Goal: Task Accomplishment & Management: Manage account settings

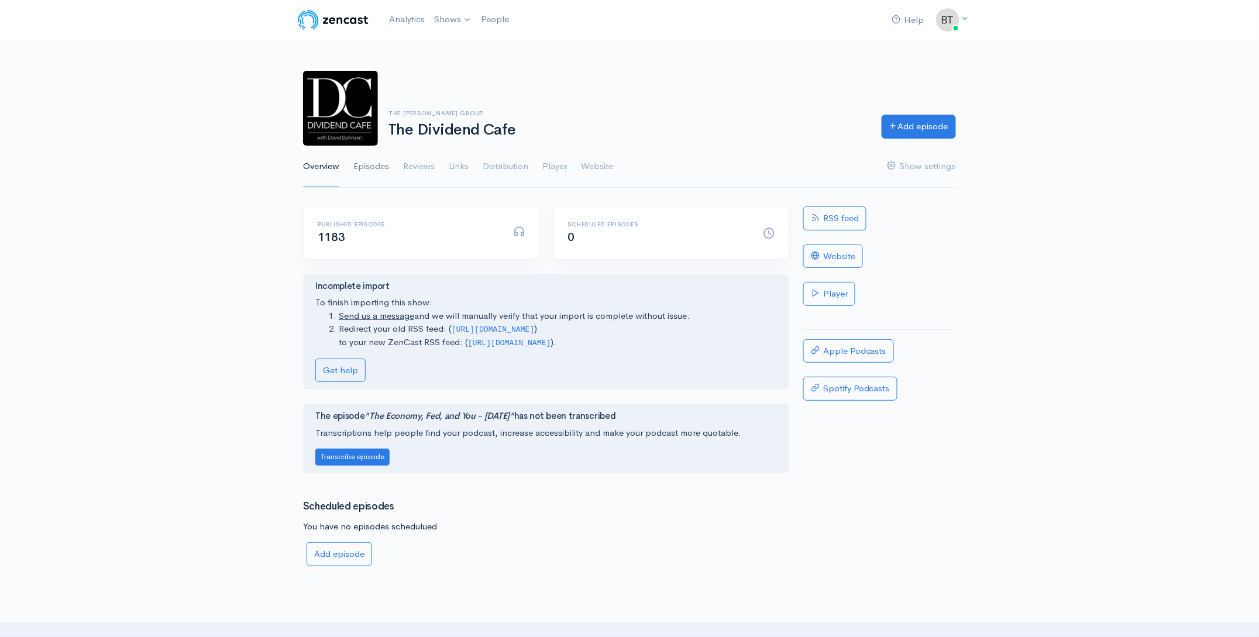
click at [363, 170] on link "Episodes" at bounding box center [371, 167] width 36 height 42
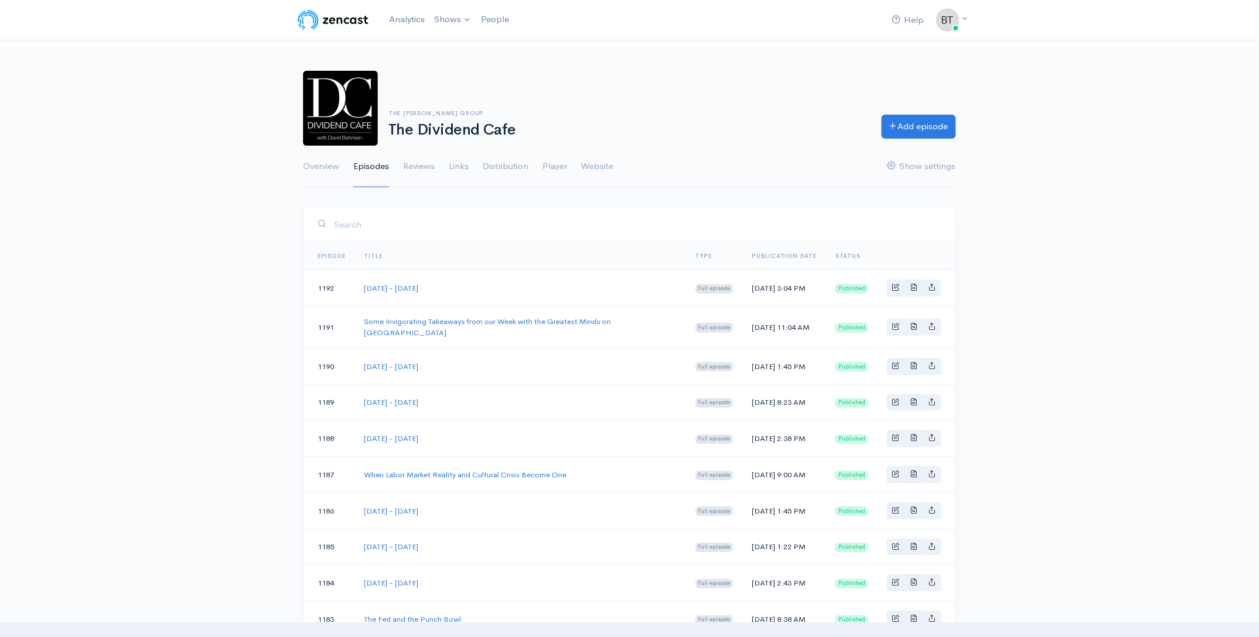
click at [486, 401] on td "[DATE] - [DATE]" at bounding box center [520, 402] width 331 height 36
click at [916, 128] on link "Add episode" at bounding box center [919, 125] width 74 height 24
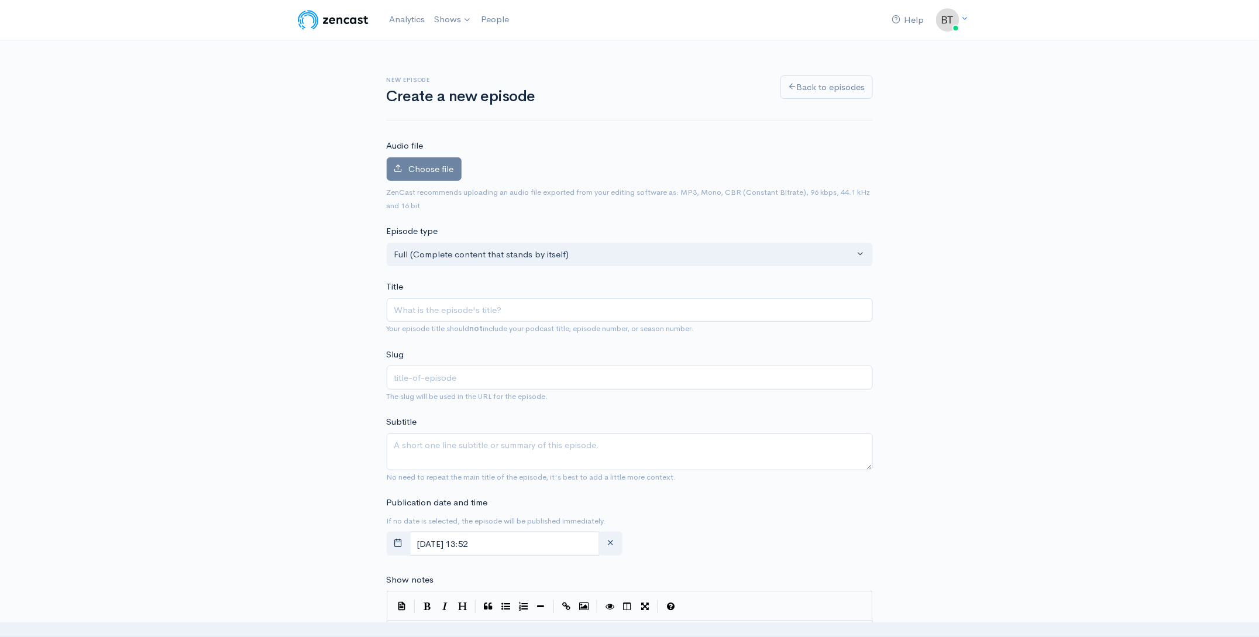
type input "T"
type input "t"
type input "Tu"
type input "tu"
type input "Tue"
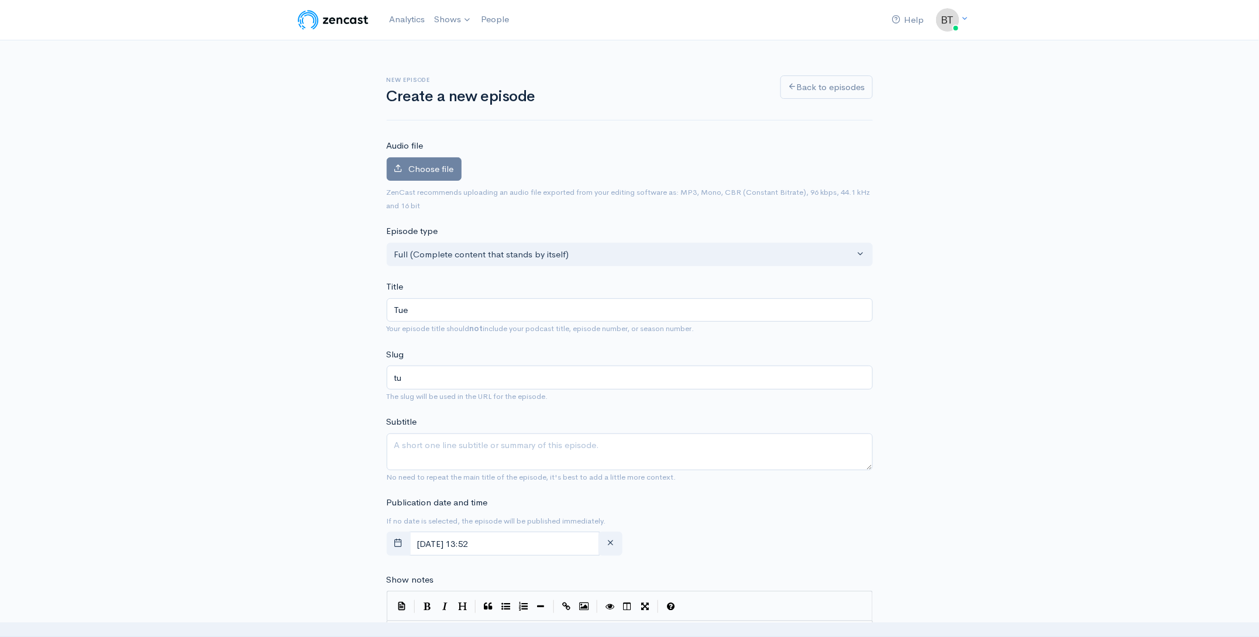
type input "tue"
type input "Tues"
type input "tues"
type input "Tuesd"
type input "tuesd"
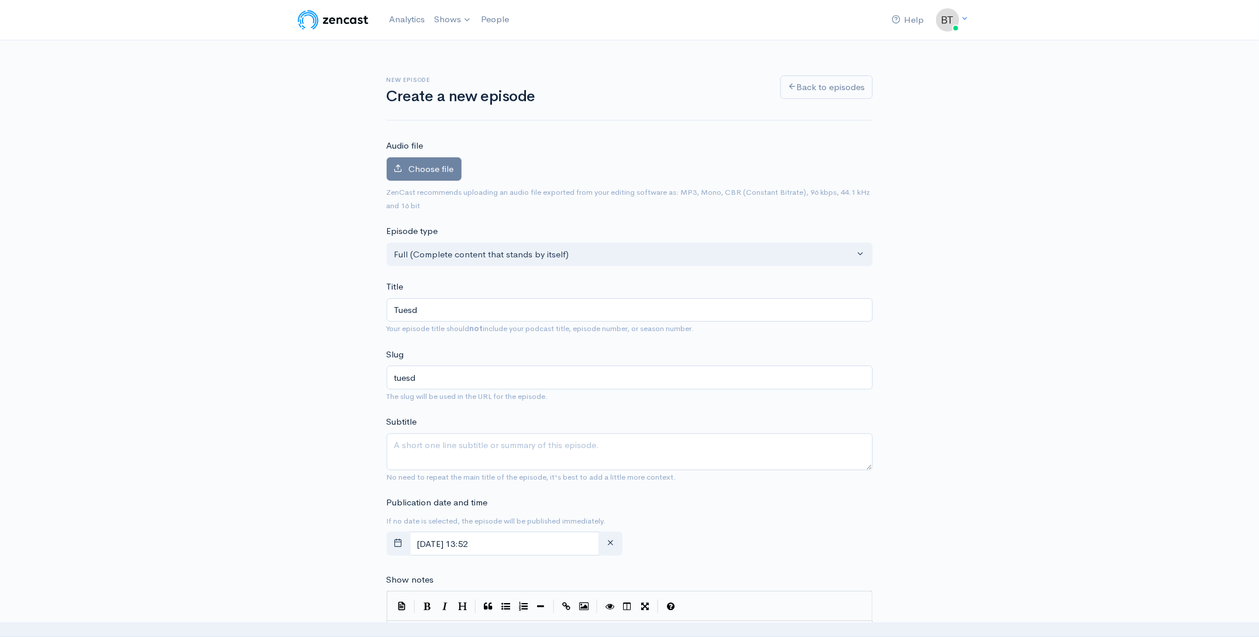
type input "Tuesda"
type input "tuesda"
type input "Tuesday"
type input "tuesday"
type input "Tuesday - O"
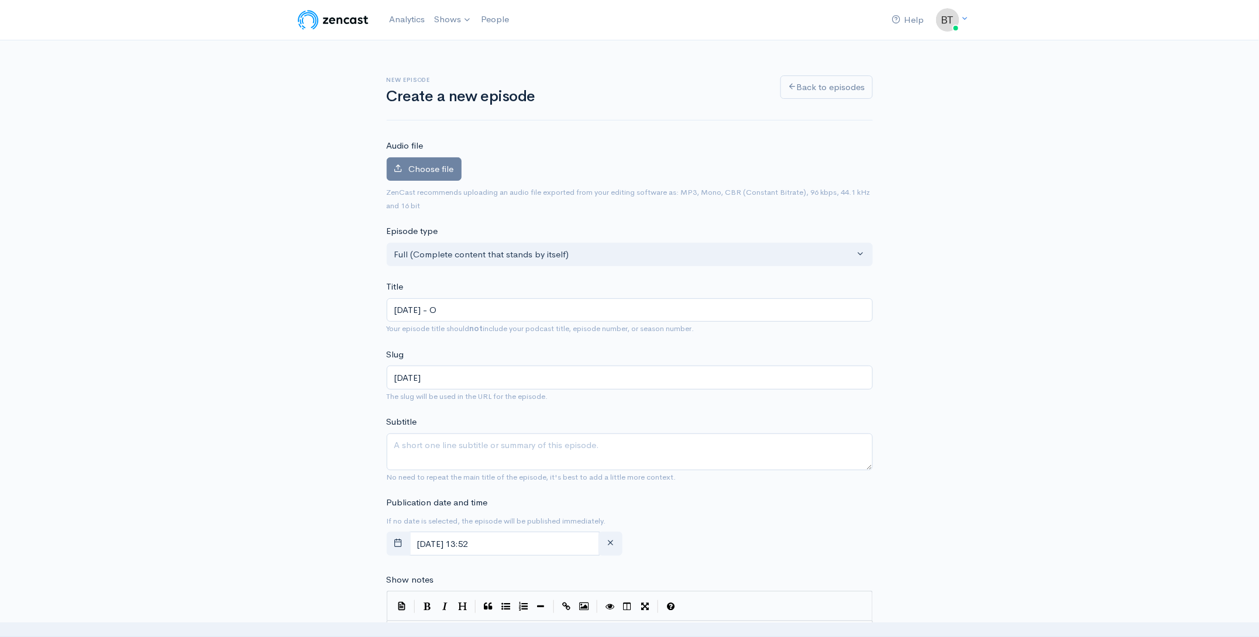
type input "tuesday-o"
type input "Tuesday - Oc"
type input "tuesday-oc"
type input "Tuesday - Oct"
type input "tuesday-oct"
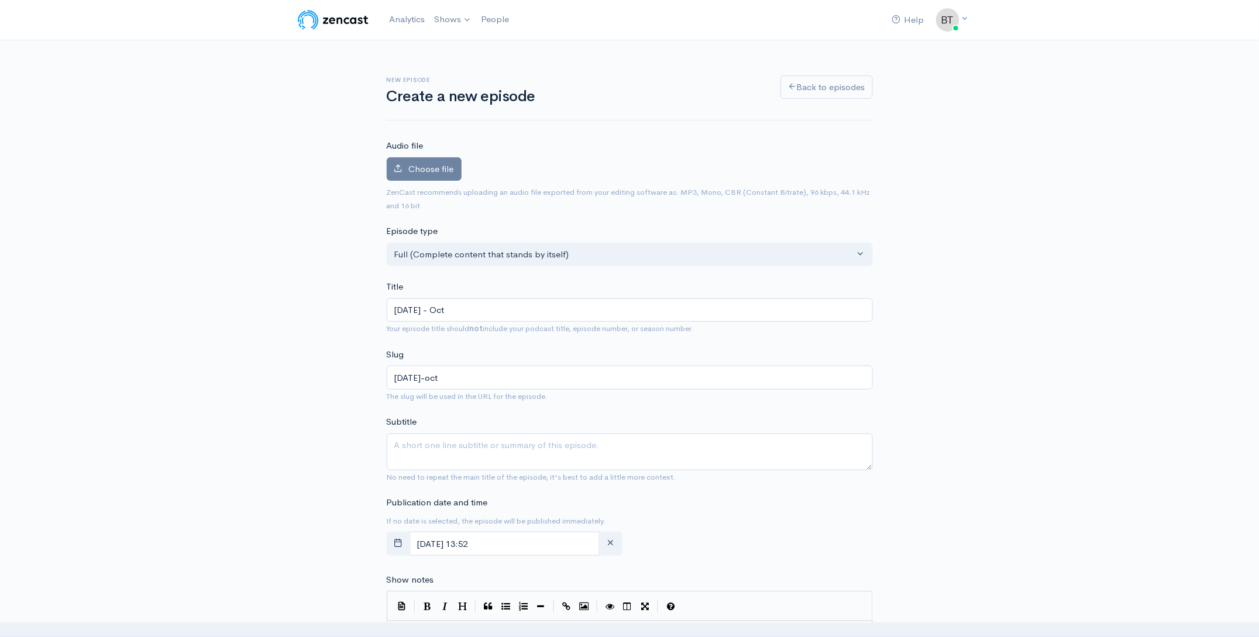
type input "Tuesday - Octo"
type input "tuesday-octo"
type input "Tuesday - Octob"
type input "tuesday-octob"
type input "Tuesday - October"
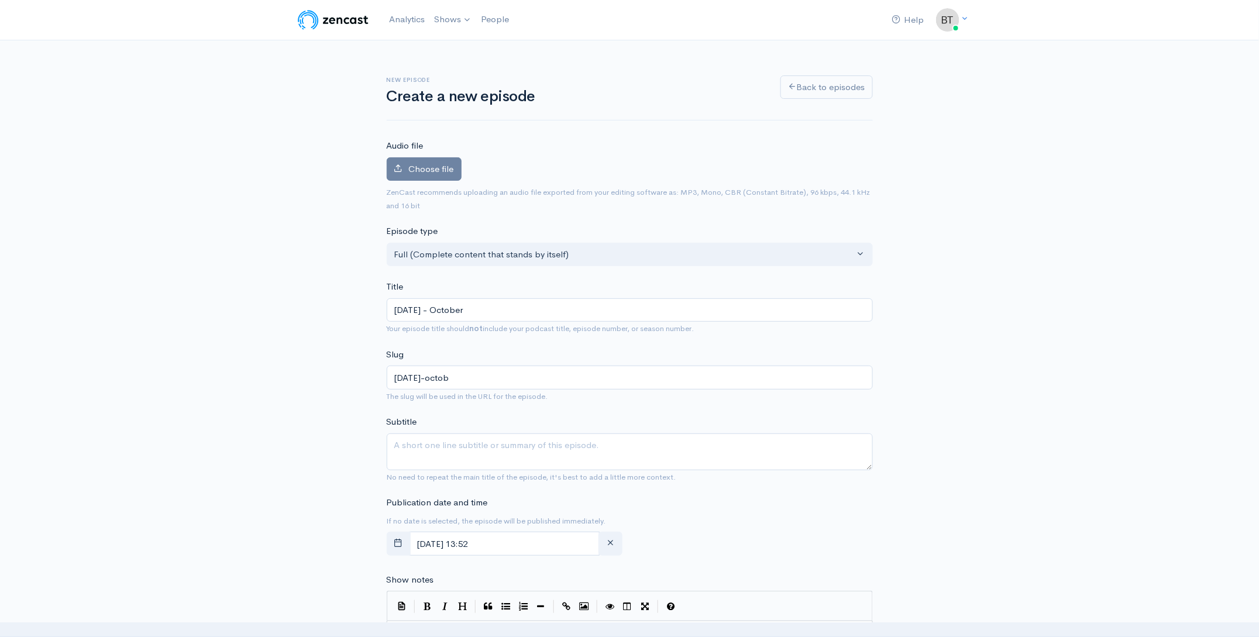
type input "tuesday-october"
type input "Tuesday - October 7"
type input "tuesday-october-7"
type input "Tuesday - October 7, 2"
type input "tuesday-october-7-2"
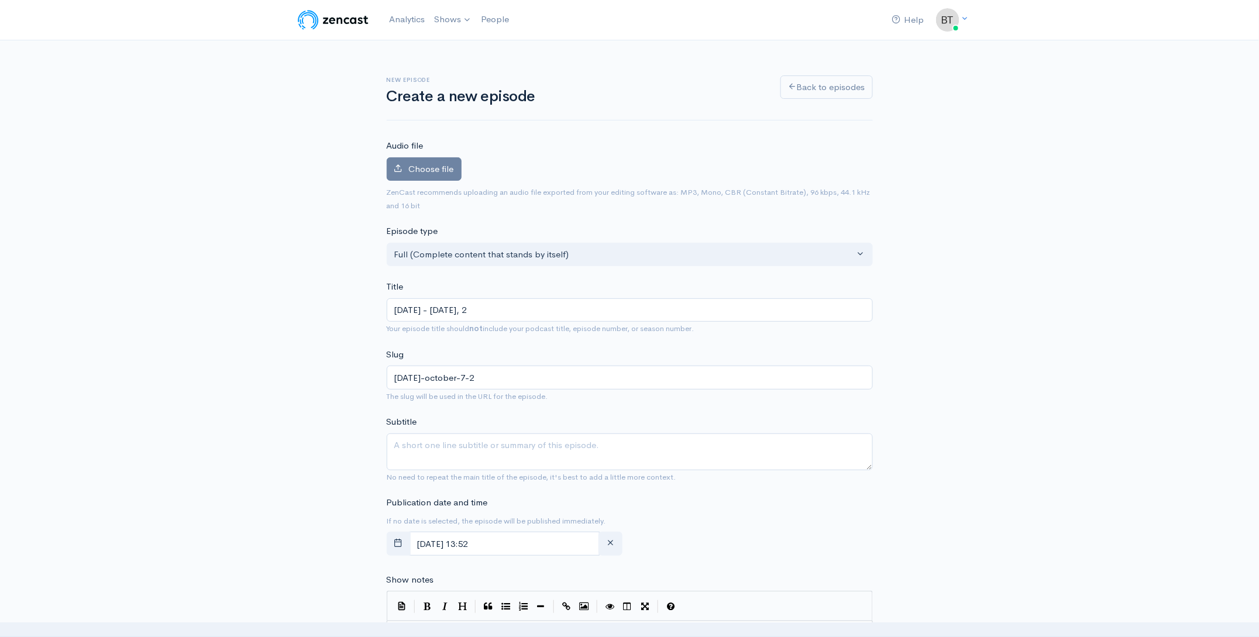
type input "Tuesday - October 7, 20"
type input "tuesday-october-7-20"
type input "Tuesday - October 7, 202"
type input "tuesday-october-7-202"
type input "[DATE] - [DATE]"
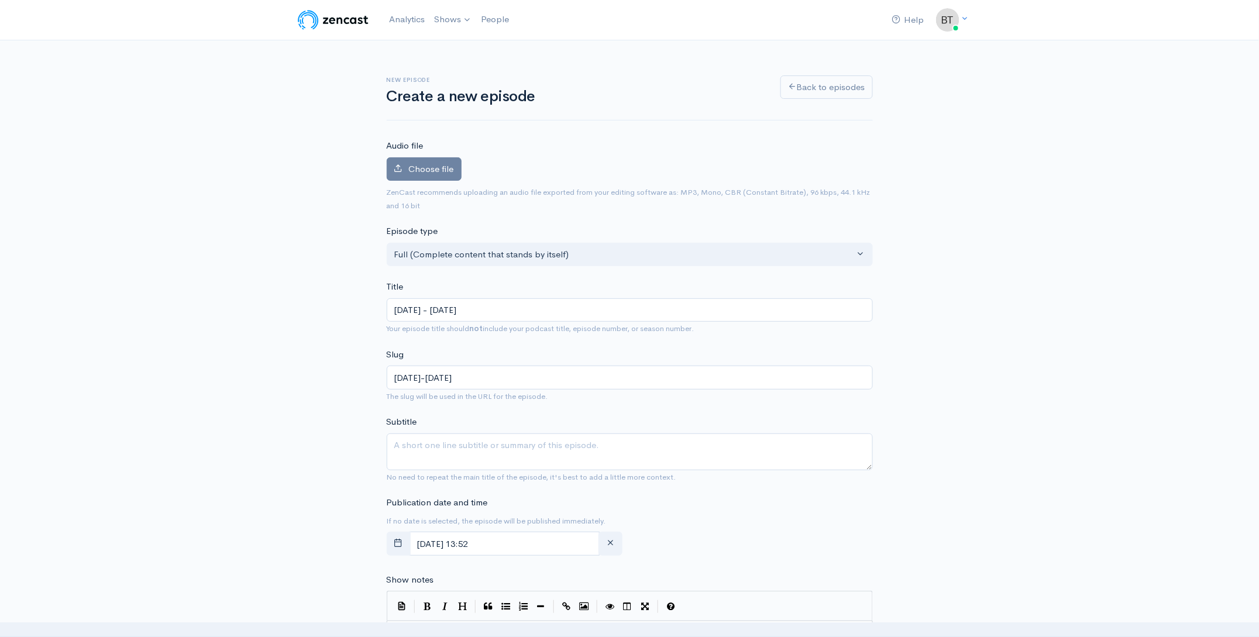
type input "[DATE]-[DATE]"
type input "[DATE] - [DATE]"
click at [436, 168] on span "Choose file" at bounding box center [431, 168] width 45 height 11
click at [0, 0] on input "Choose file" at bounding box center [0, 0] width 0 height 0
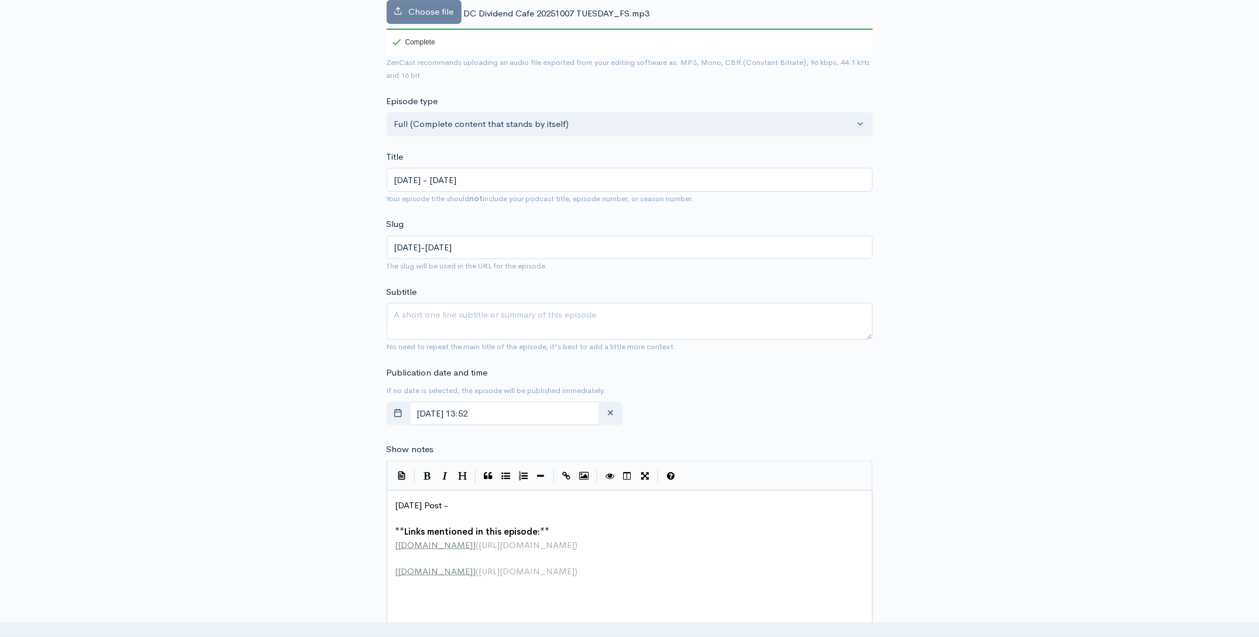
scroll to position [203, 0]
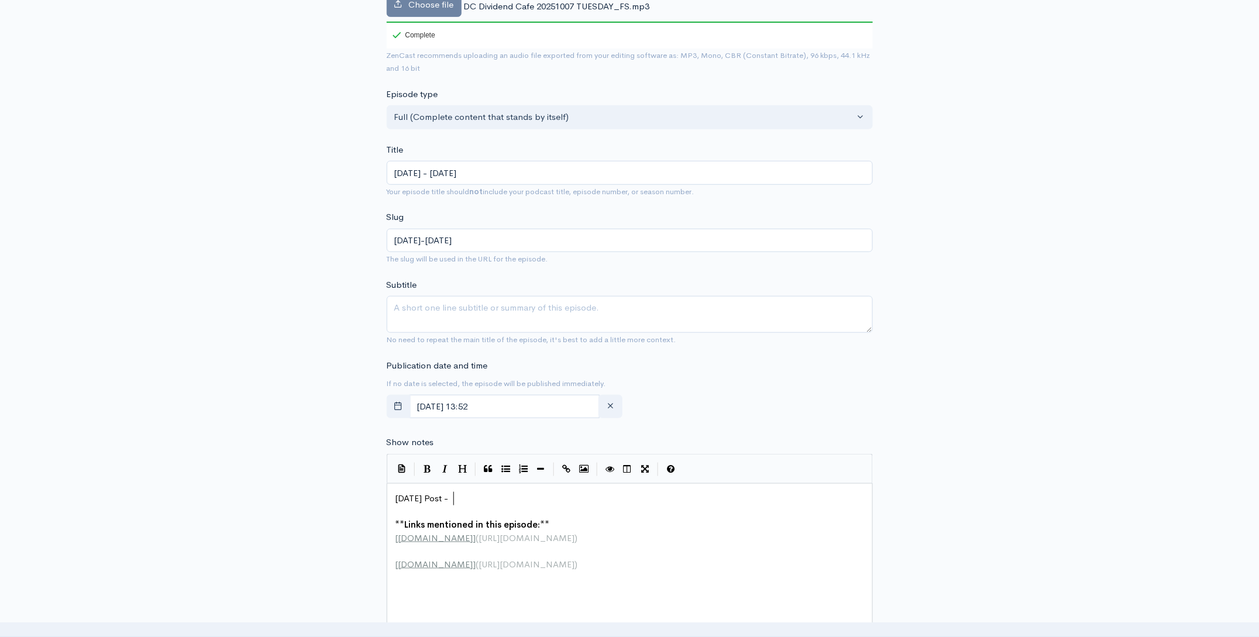
click at [467, 496] on pre "Today's Post -" at bounding box center [633, 498] width 481 height 13
type textarea "Today's Post -"
drag, startPoint x: 463, startPoint y: 501, endPoint x: 360, endPoint y: 501, distance: 103.0
paste textarea
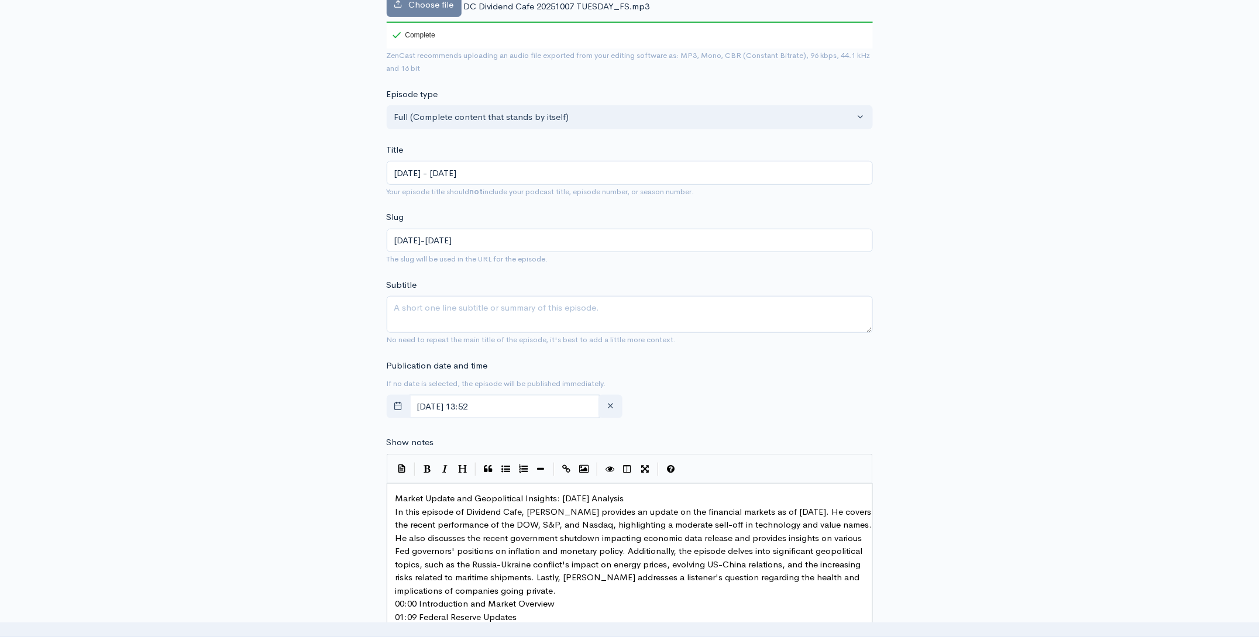
scroll to position [263, 0]
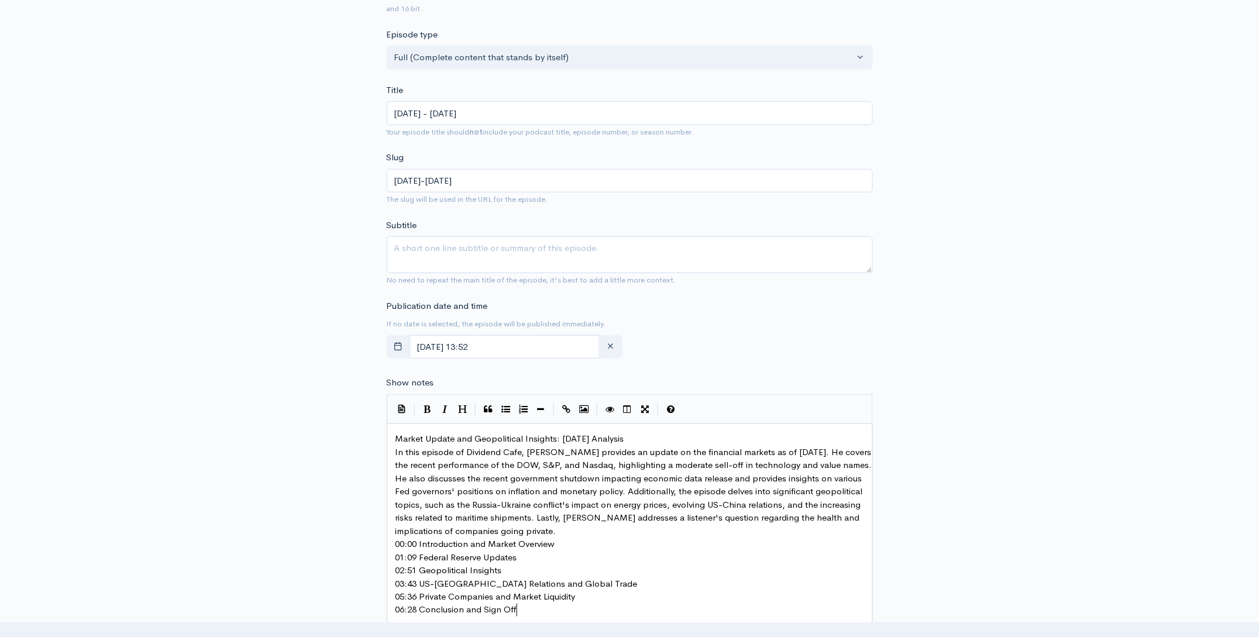
click at [673, 442] on pre "Market Update and Geopolitical Insights: [DATE] Analysis" at bounding box center [633, 438] width 481 height 13
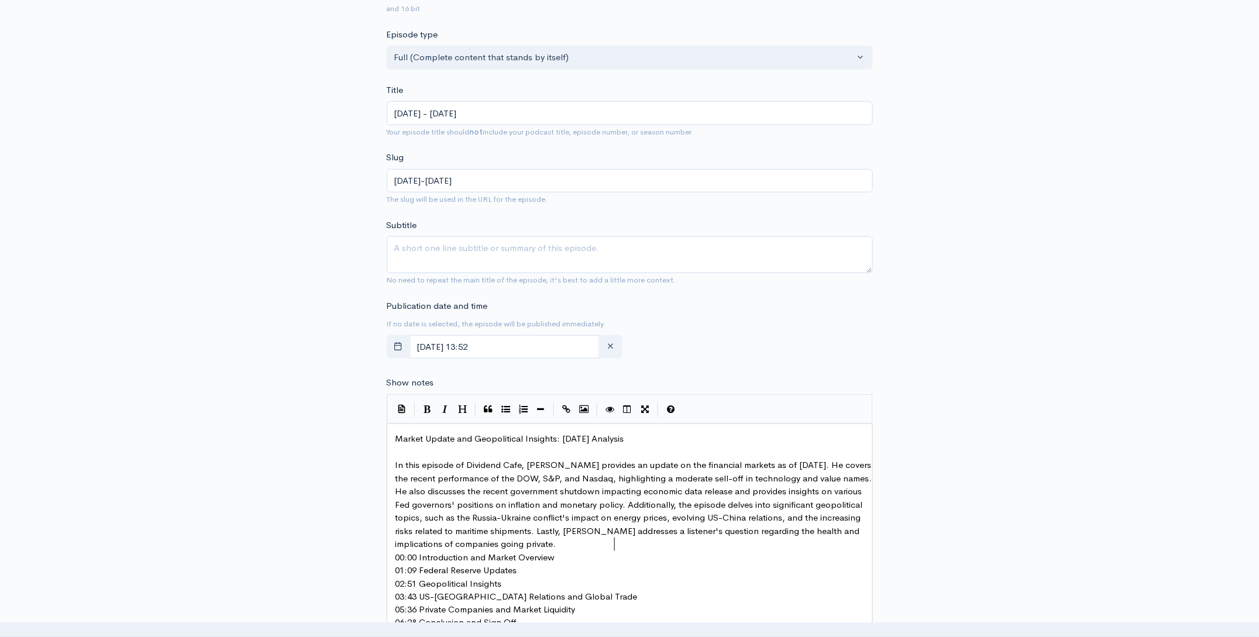
click at [626, 544] on pre "In this episode of Dividend Cafe, Brian Seitel provides an update on the financ…" at bounding box center [633, 505] width 481 height 92
click at [565, 572] on pre "00:00 Introduction and Market Overview" at bounding box center [633, 570] width 481 height 13
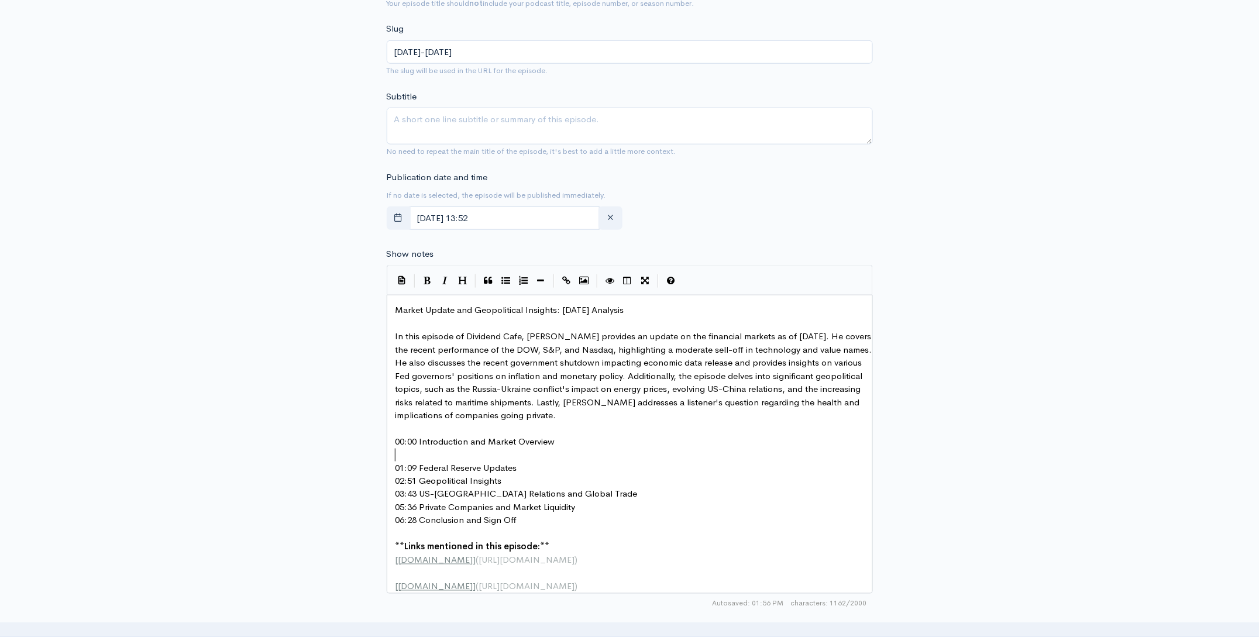
click at [536, 466] on pre "01:09 Federal Reserve Updates" at bounding box center [633, 468] width 481 height 13
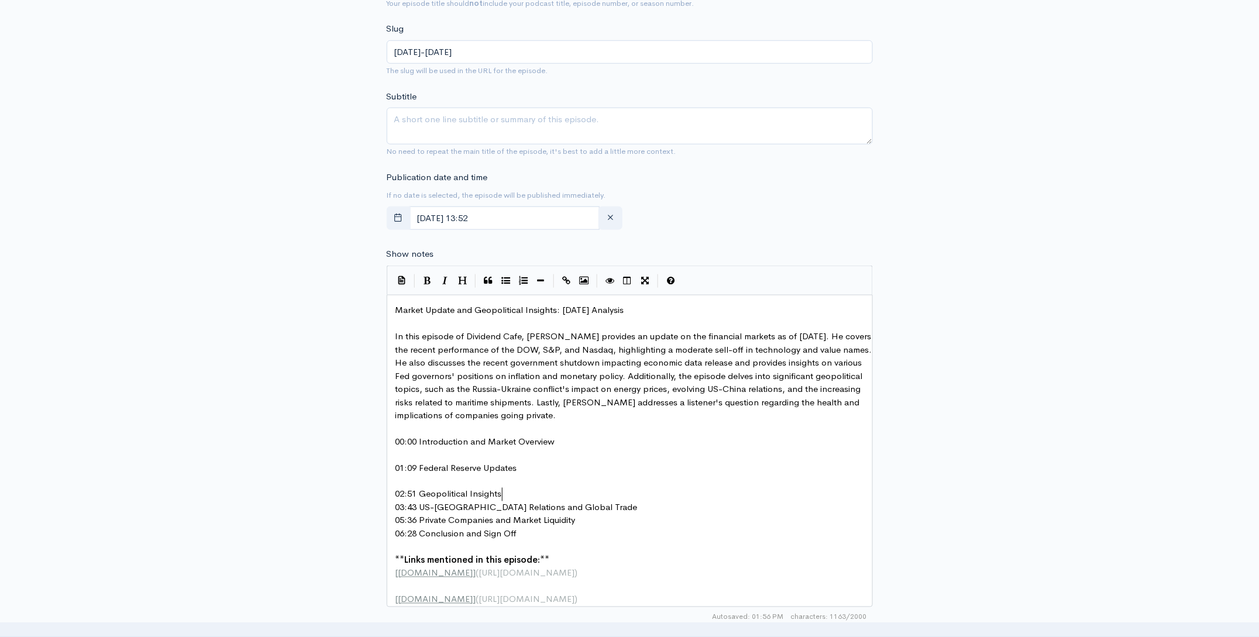
click at [518, 488] on pre "02:51 Geopolitical Insights" at bounding box center [633, 494] width 481 height 13
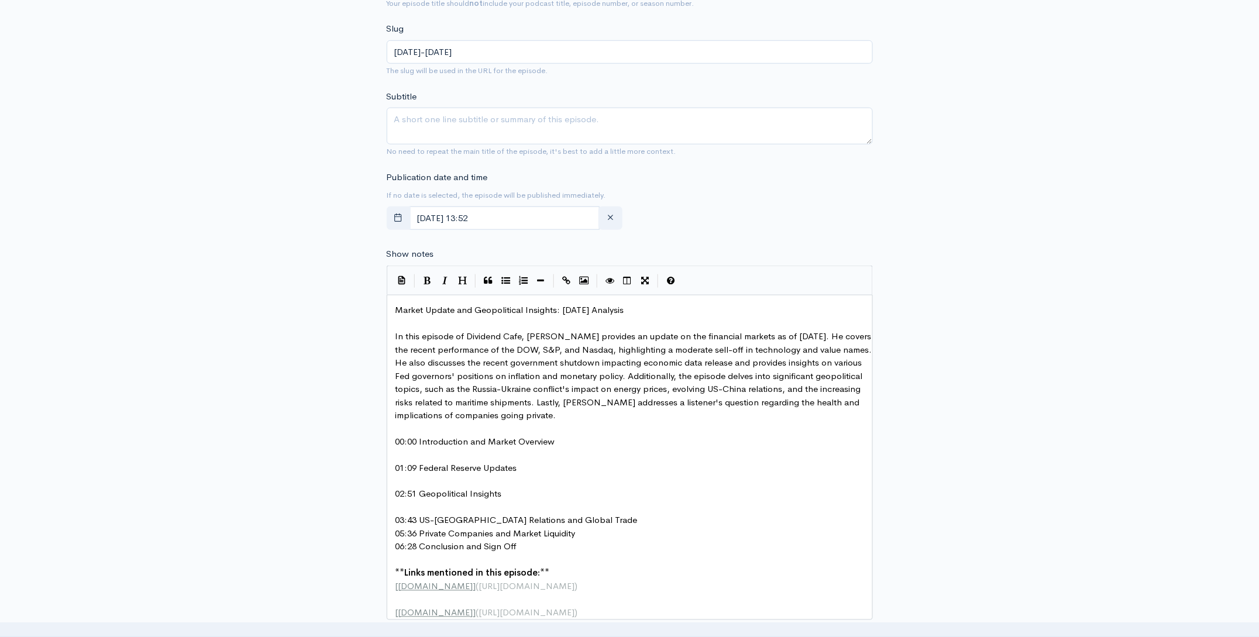
click at [579, 518] on pre "03:43 US-[GEOGRAPHIC_DATA] Relations and Global Trade" at bounding box center [633, 520] width 481 height 13
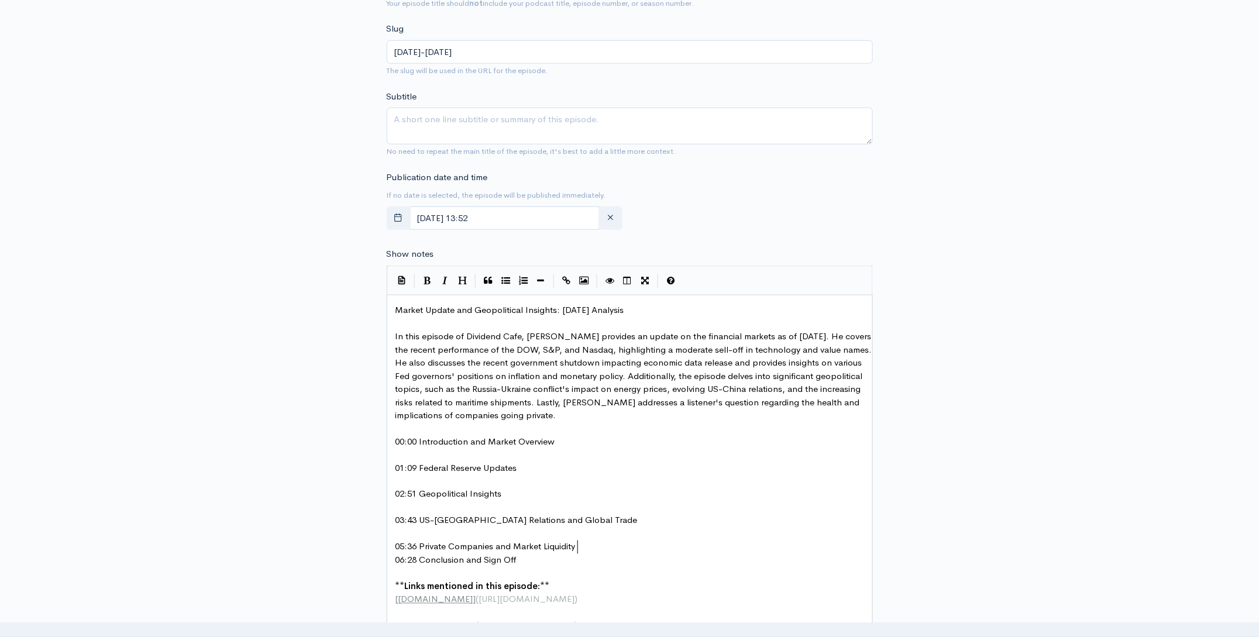
click at [591, 543] on pre "05:36 Private Companies and Market Liquidity" at bounding box center [633, 547] width 481 height 13
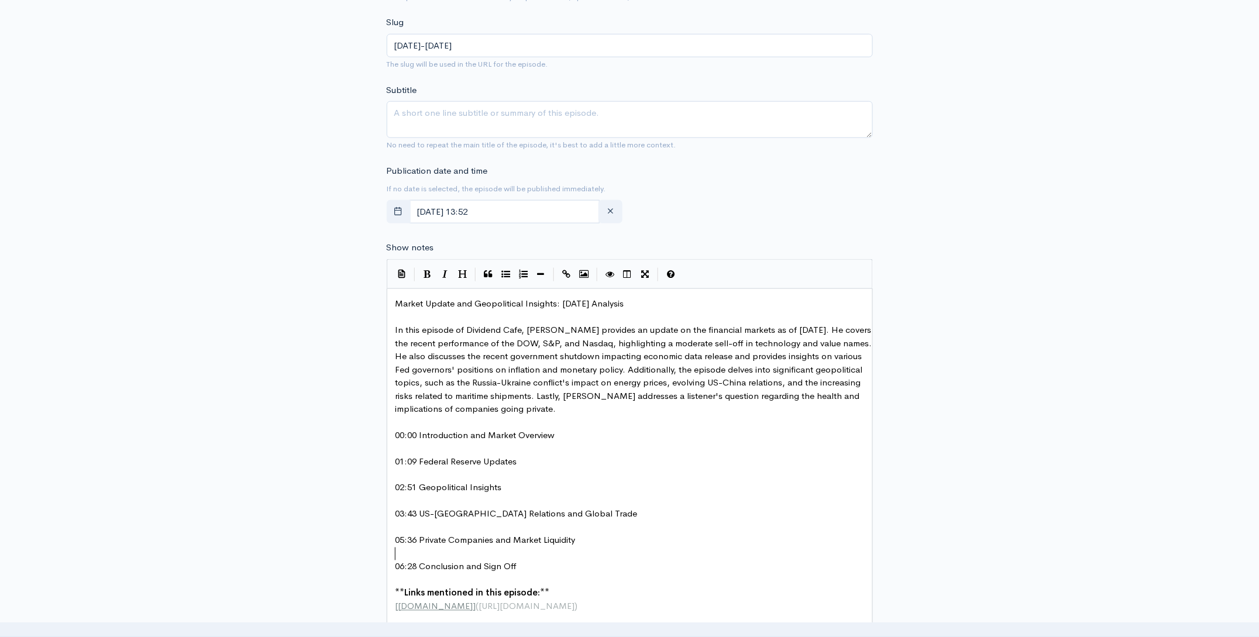
click at [561, 330] on span "In this episode of Dividend Cafe, Brian Seitel provides an update on the financ…" at bounding box center [634, 369] width 479 height 90
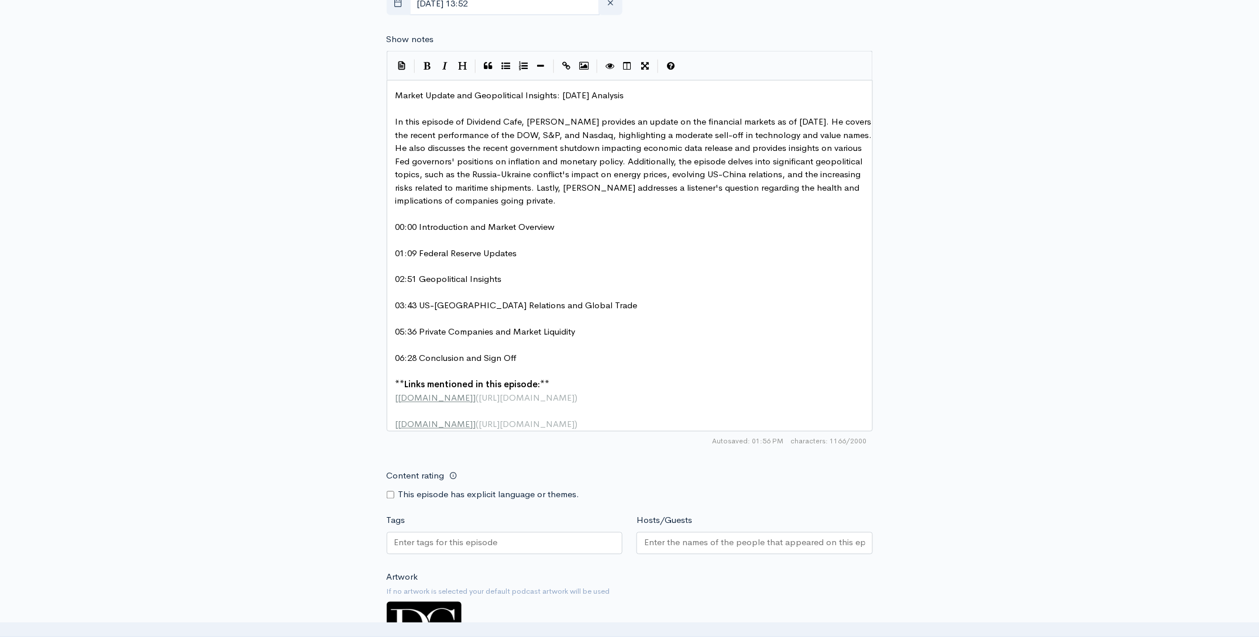
scroll to position [652, 0]
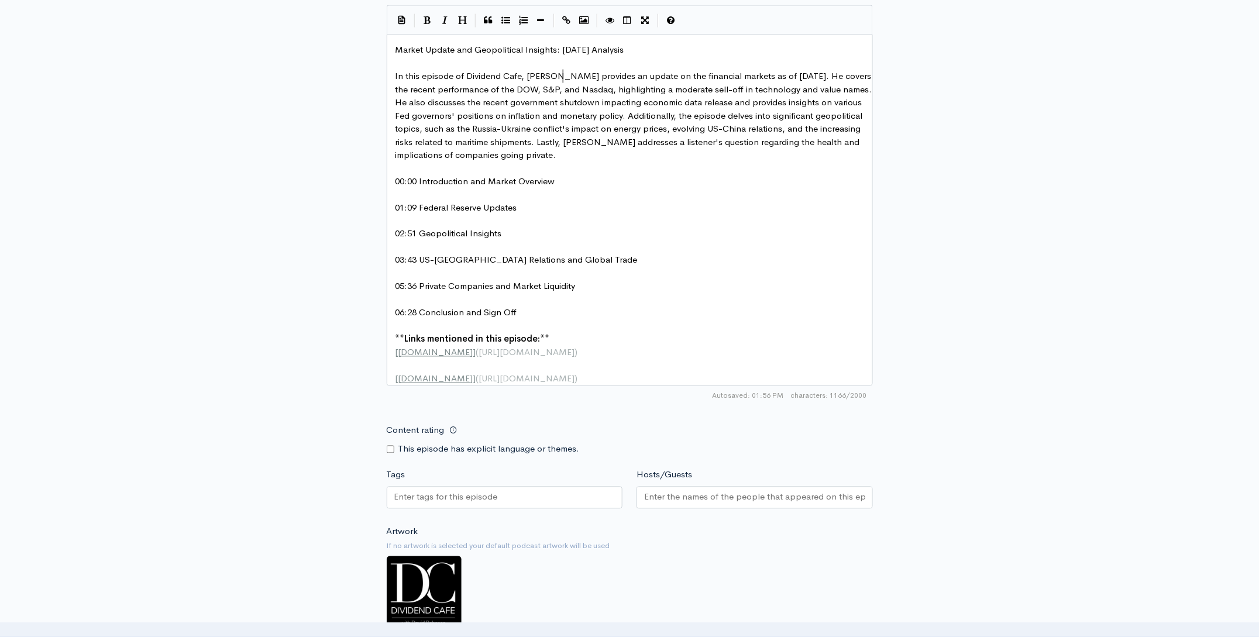
type textarea "zy"
click at [763, 504] on input "Hosts/Guests" at bounding box center [754, 497] width 221 height 13
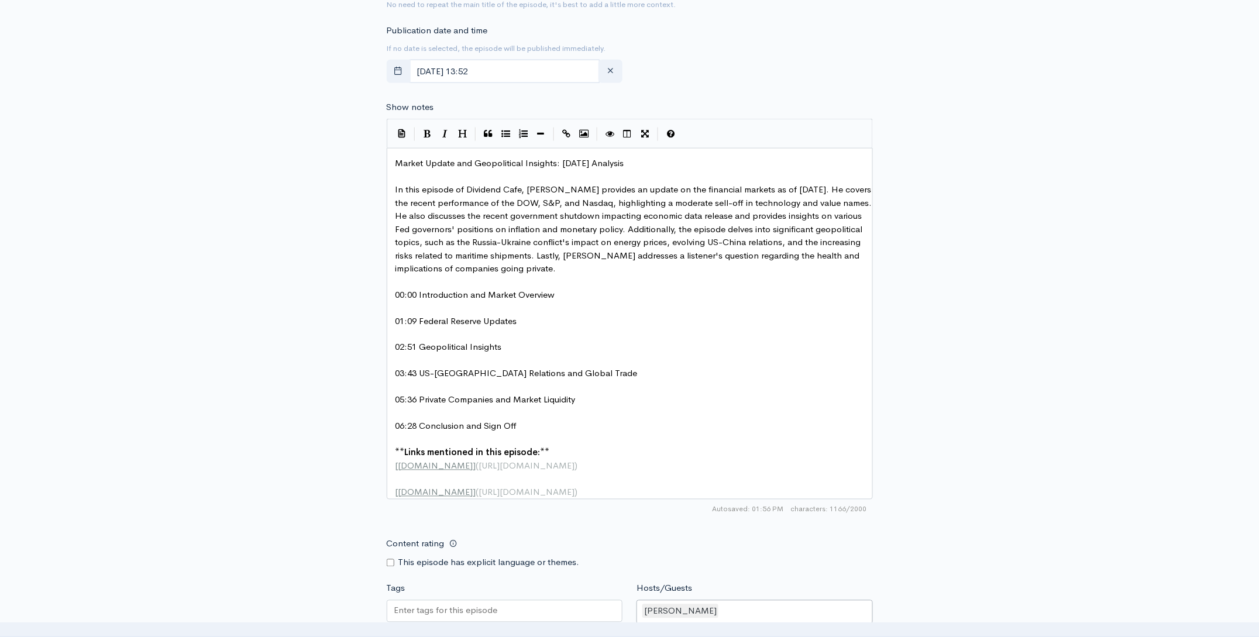
scroll to position [446, 0]
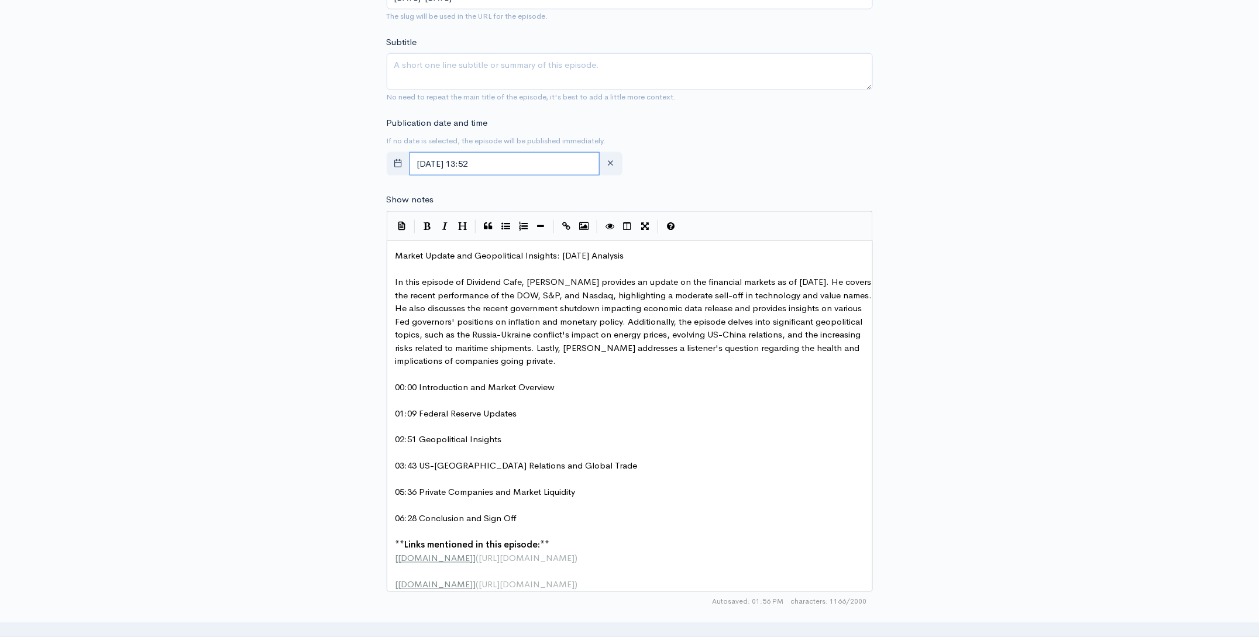
click at [536, 156] on input "[DATE] 13:52" at bounding box center [504, 164] width 191 height 24
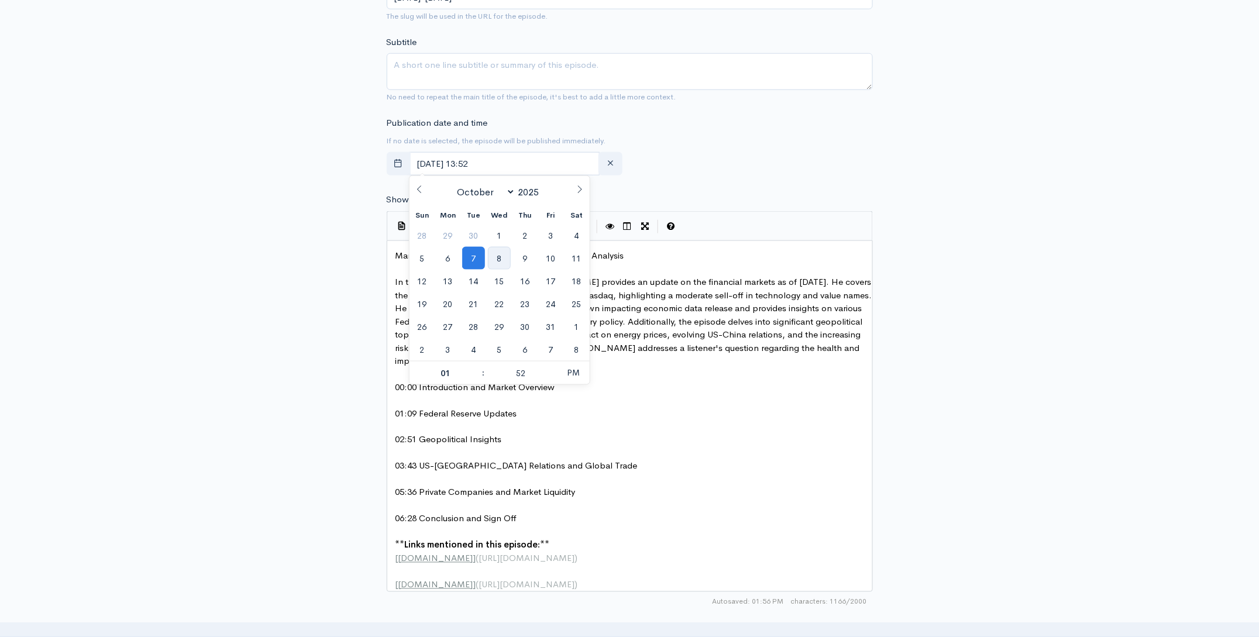
click at [499, 263] on span "8" at bounding box center [499, 258] width 23 height 23
type input "October, 08 2025 13:52"
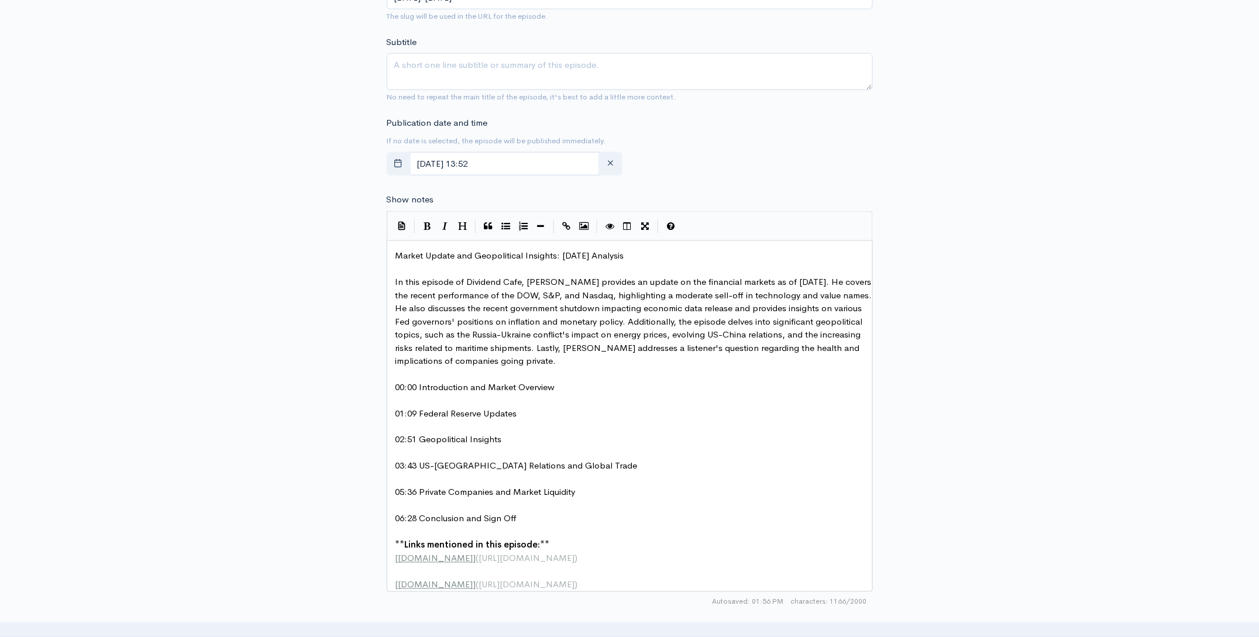
click at [1033, 263] on div "New episode Create a new episode Back to episodes Audio file Choose file DC Div…" at bounding box center [629, 291] width 1259 height 1392
type textarea "October 7th Analysis"
type textarea "Market Update and Geopolitical Insights: [DATE] Analysis"
drag, startPoint x: 668, startPoint y: 260, endPoint x: 373, endPoint y: 255, distance: 295.5
click at [511, 74] on textarea "Subtitle" at bounding box center [630, 71] width 486 height 37
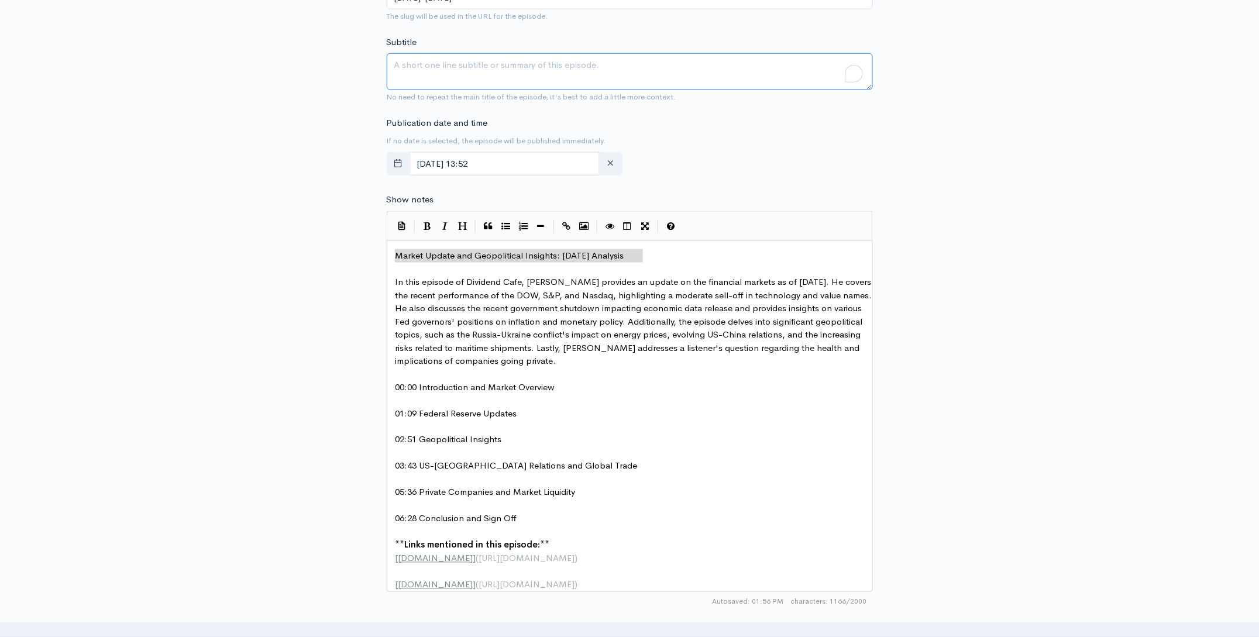
paste textarea "Market Update and Geopolitical Insights: [DATE] Analysis"
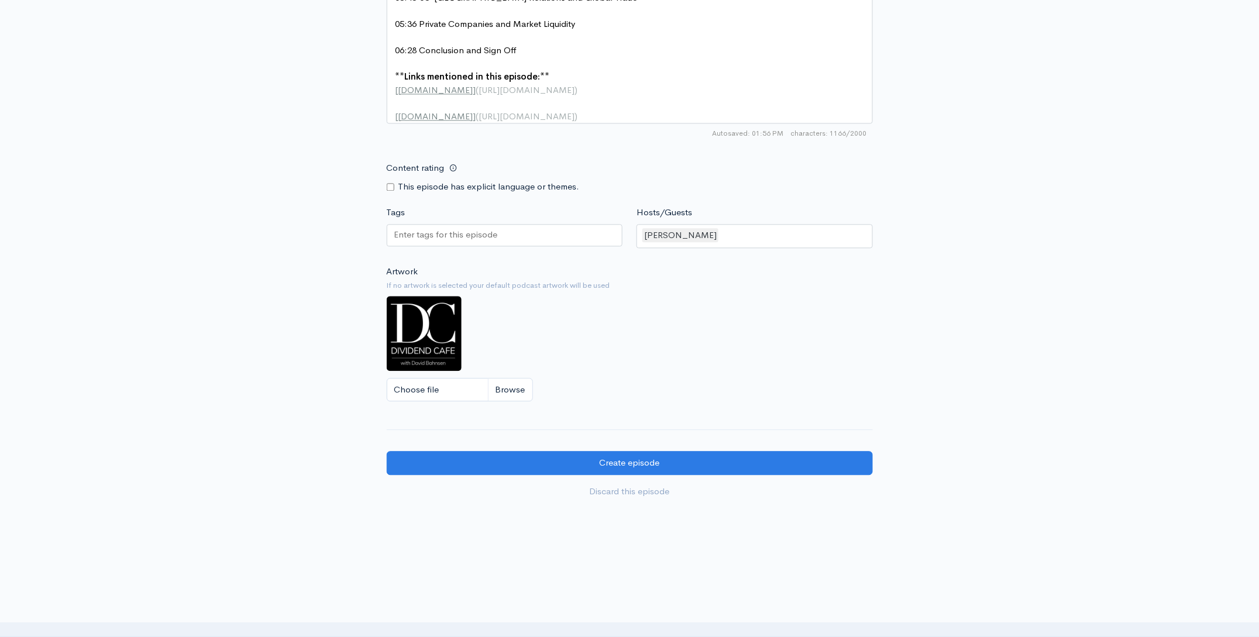
scroll to position [954, 0]
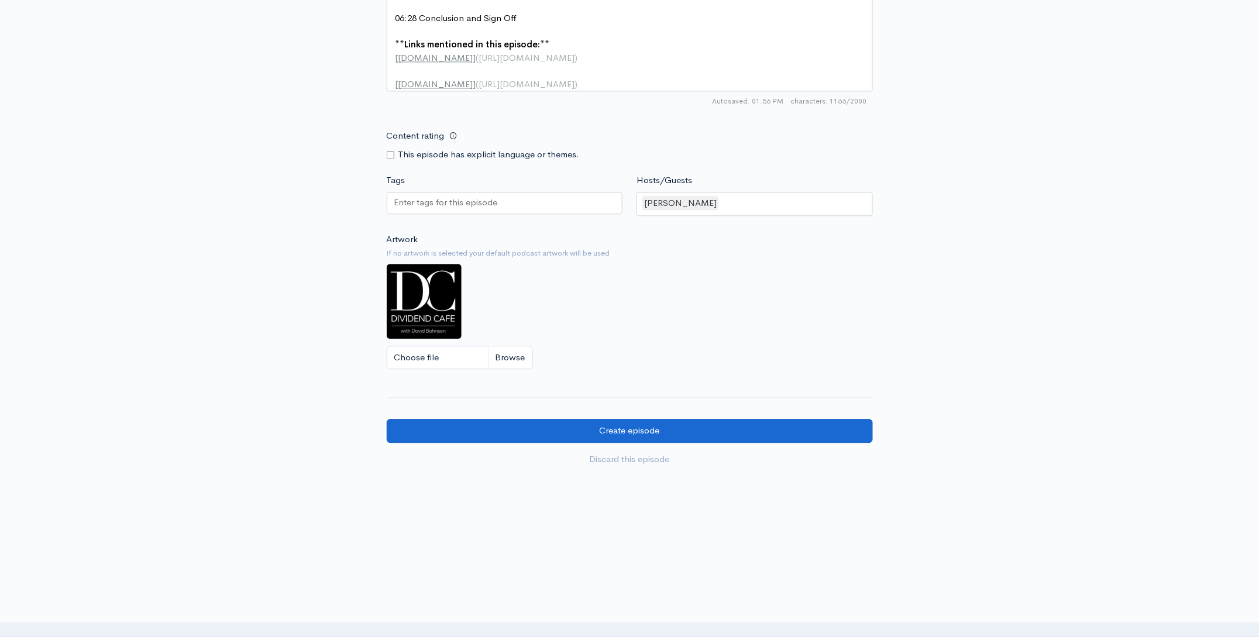
type textarea "Market Update and Geopolitical Insights: [DATE] Analysis"
click at [774, 435] on input "Create episode" at bounding box center [630, 431] width 486 height 24
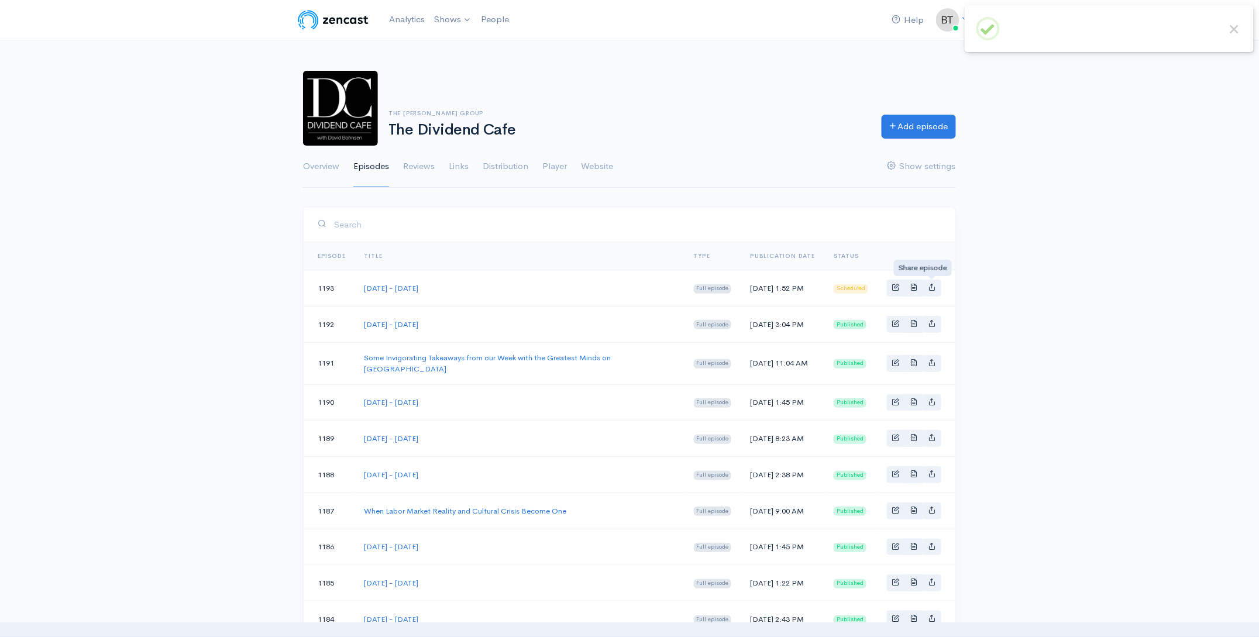
click at [931, 288] on icon "Basic example" at bounding box center [932, 287] width 8 height 8
type input "https://podcast.dividendcafe.com/episodes/tuesday-october-7-2025"
type input "https://dts.podtrac.com/redirect.mp3/media.zencast.fm/the-dividend-cafe-1/c9632…"
type input "<iframe src='https://share.zencast.fm/embed/episode/c96327e8-04ee-44d9-a200-538…"
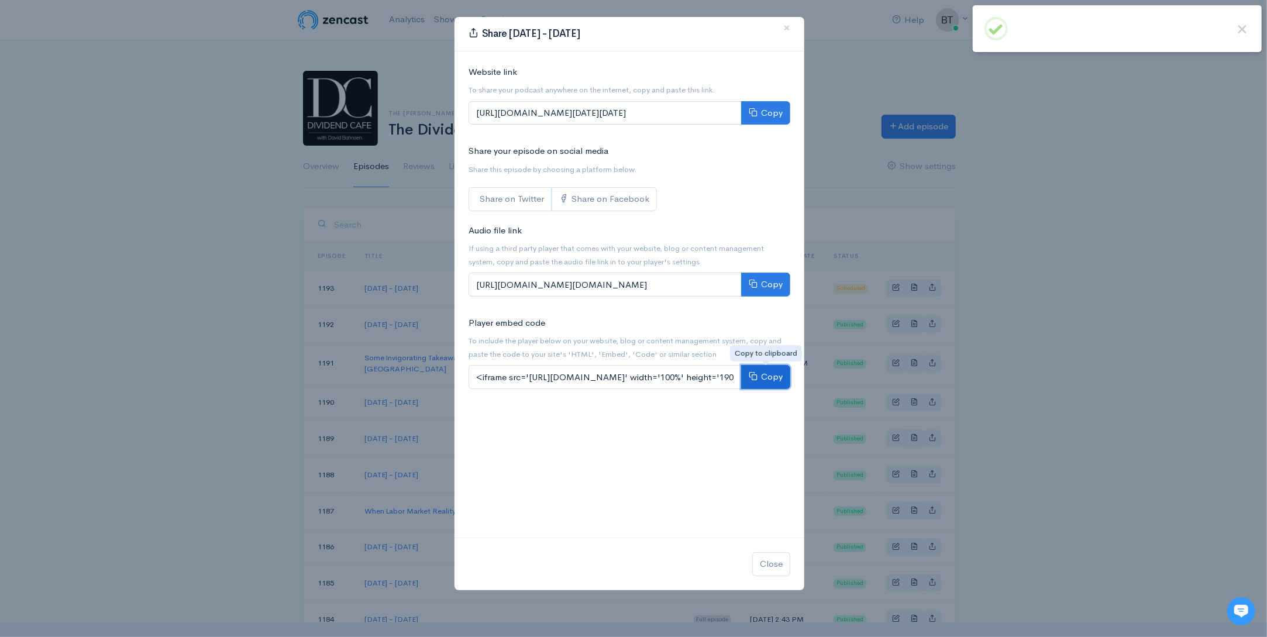
click at [769, 378] on button "Copy" at bounding box center [765, 377] width 49 height 24
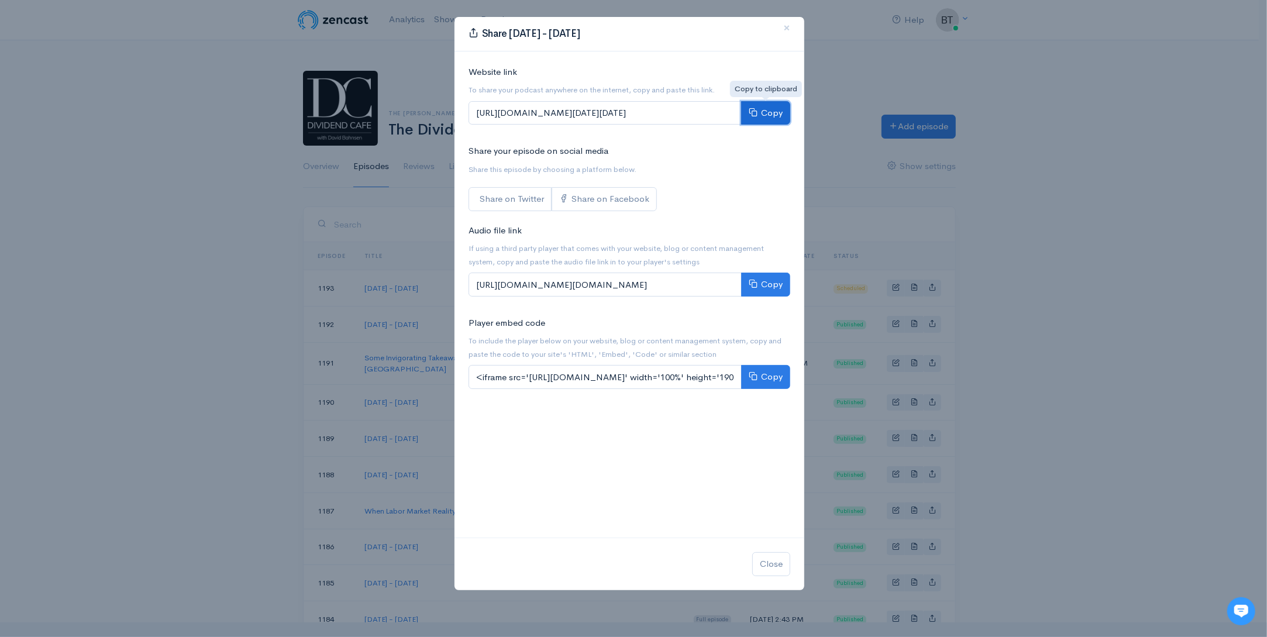
click at [770, 116] on button "Copy" at bounding box center [765, 113] width 49 height 24
click at [787, 29] on span "×" at bounding box center [786, 27] width 7 height 17
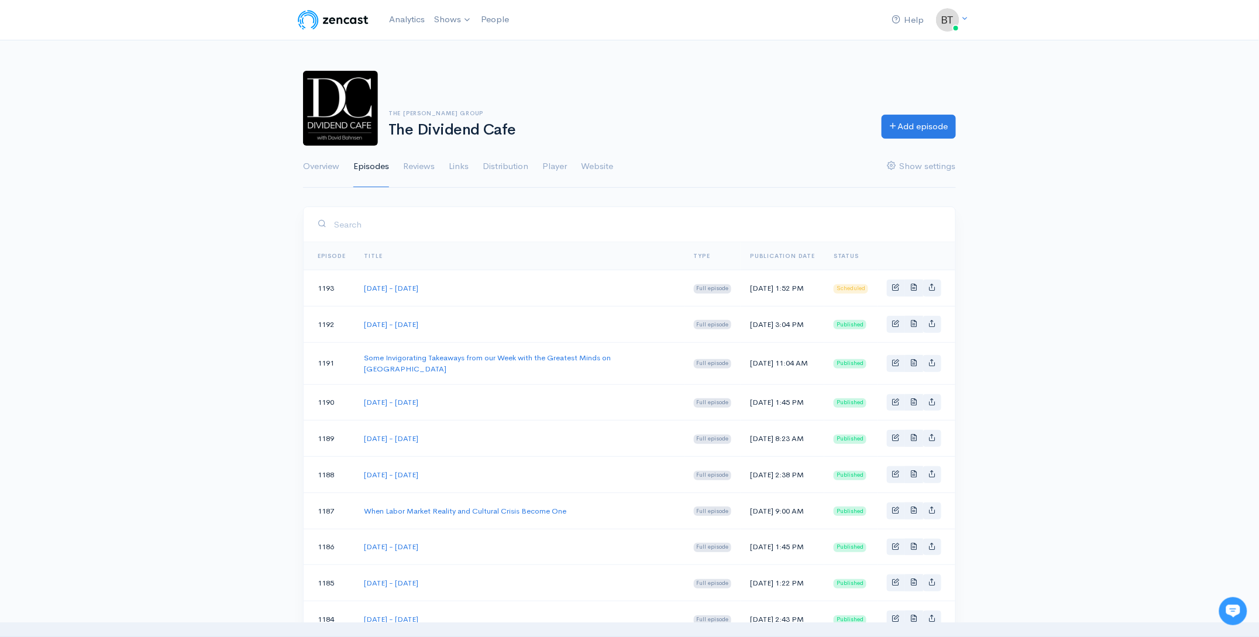
click at [1134, 180] on div "The Bahnsen Group The Dividend Cafe Add episode Overview Episodes Reviews Links…" at bounding box center [629, 123] width 1259 height 132
click at [900, 291] on link "Basic example" at bounding box center [896, 288] width 18 height 17
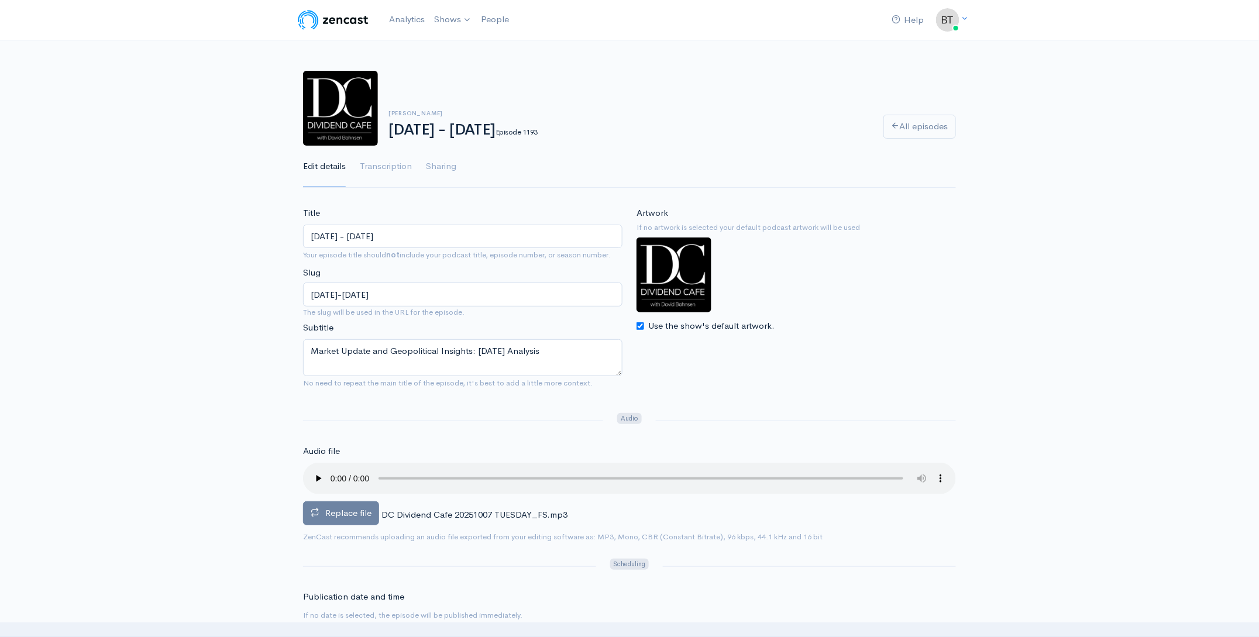
click at [344, 511] on span "Replace file" at bounding box center [348, 512] width 46 height 11
click at [0, 0] on input "Replace file" at bounding box center [0, 0] width 0 height 0
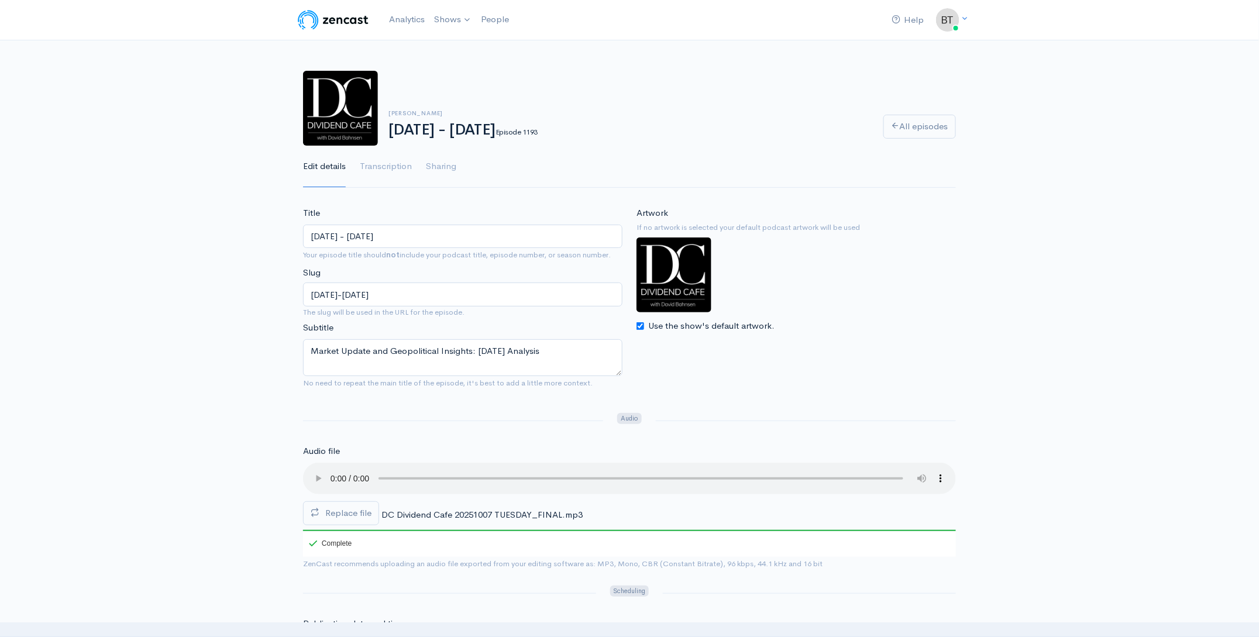
click at [1137, 139] on div "Brian Szytel Tuesday - October 7, 2025 Episode 1193 All episodes Edit details T…" at bounding box center [629, 123] width 1259 height 132
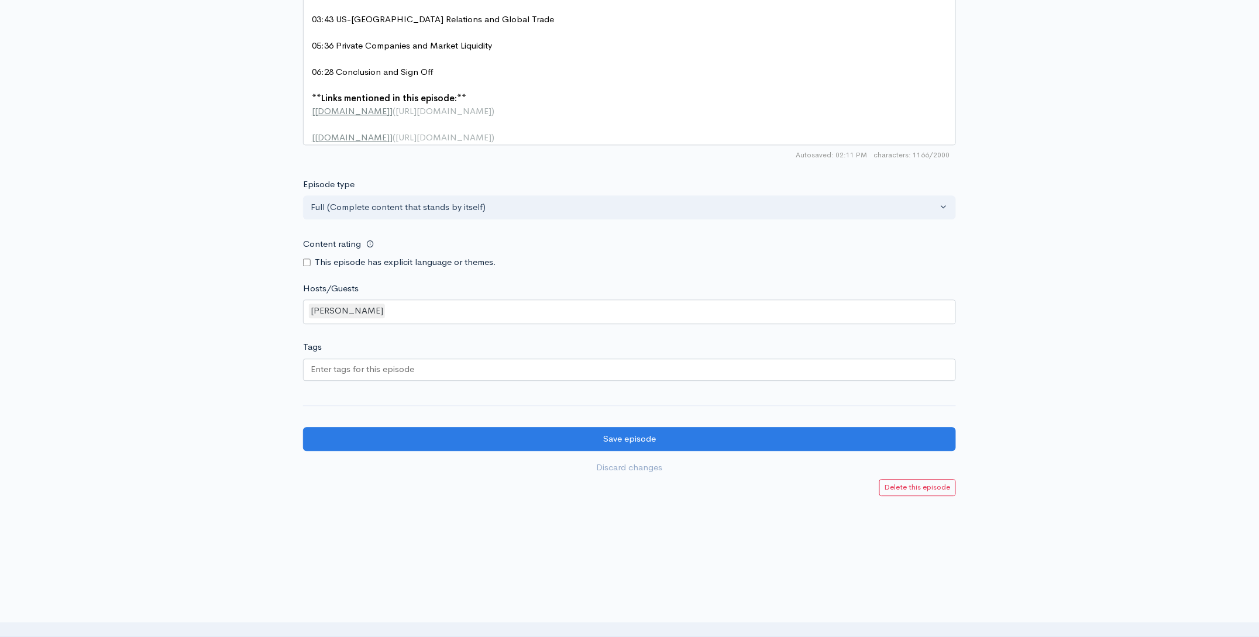
scroll to position [974, 0]
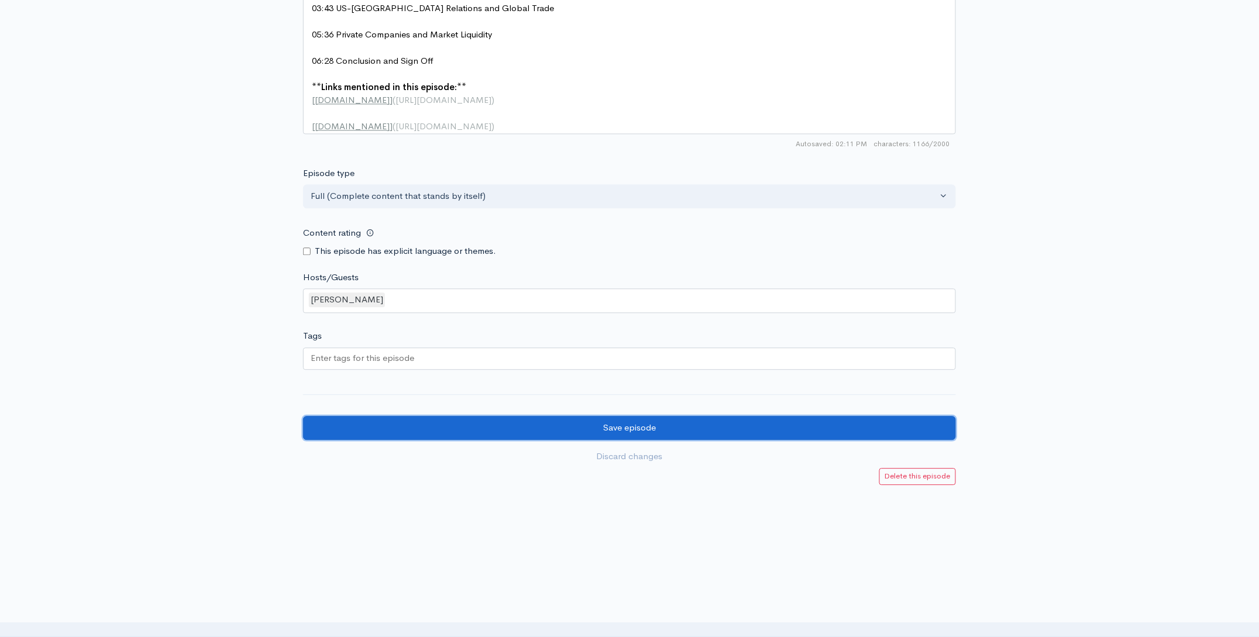
click at [591, 436] on input "Save episode" at bounding box center [629, 428] width 653 height 24
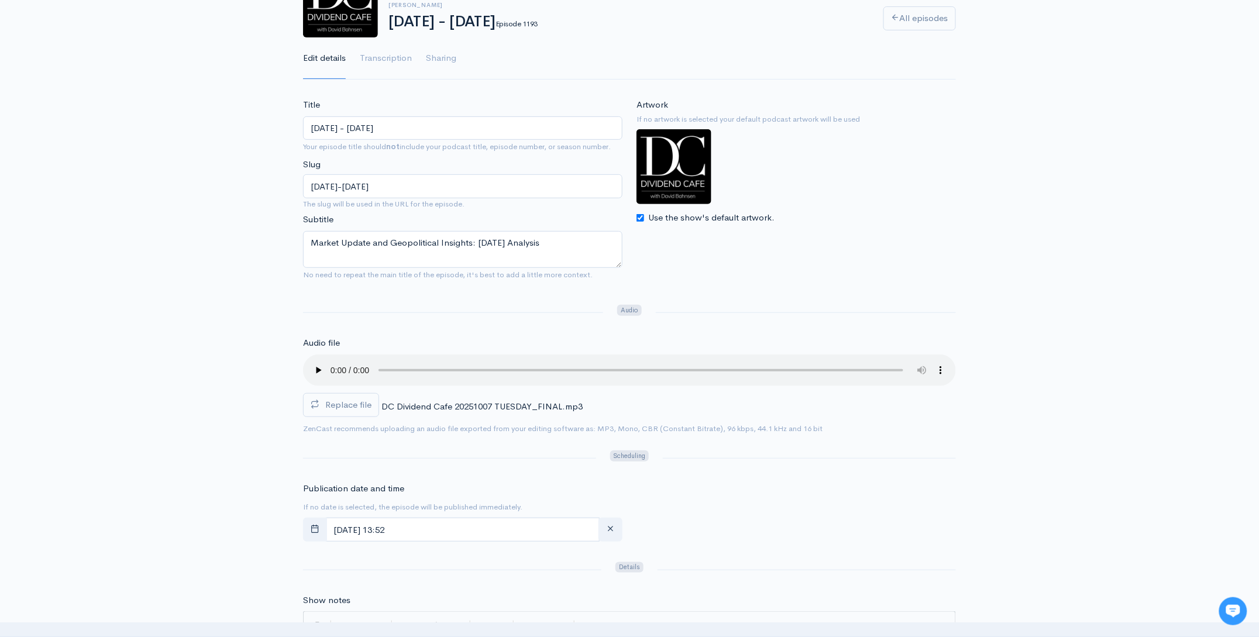
scroll to position [149, 0]
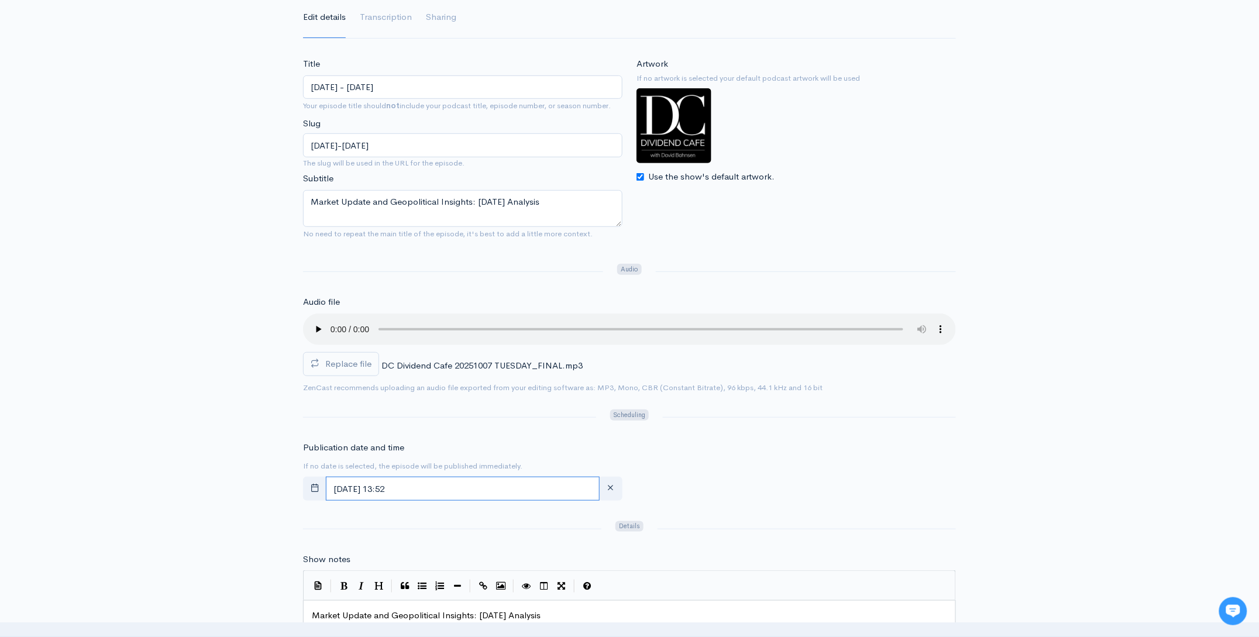
click at [471, 484] on input "October, 08 2025 13:52" at bounding box center [463, 489] width 274 height 24
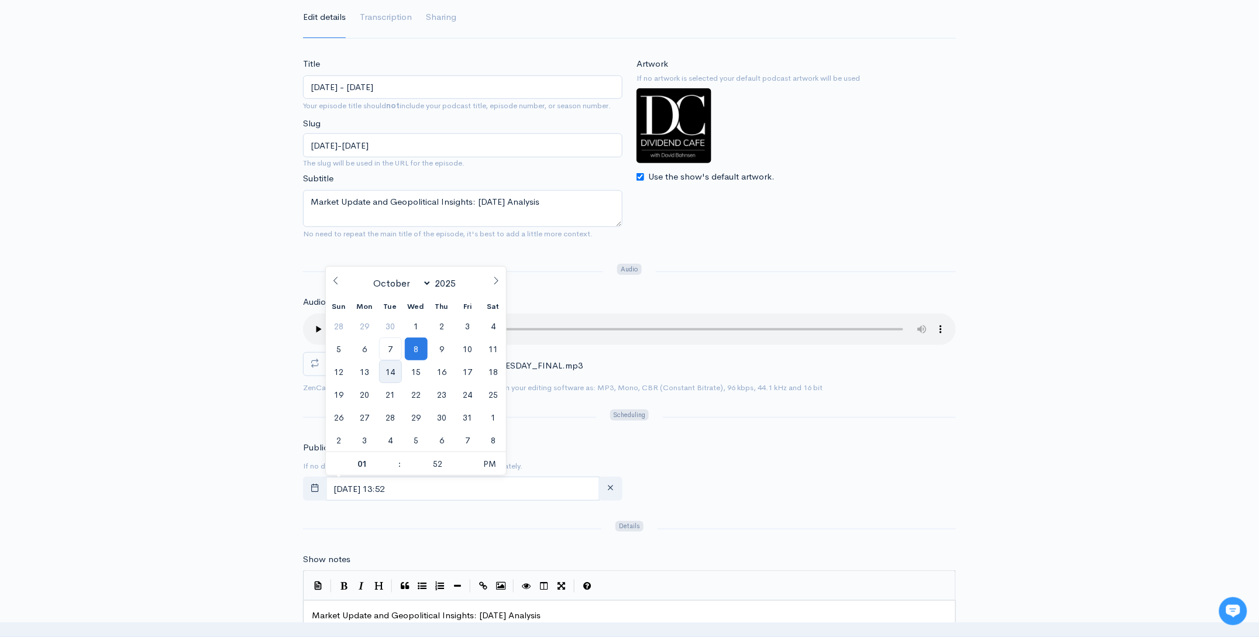
click at [393, 360] on span "14" at bounding box center [390, 371] width 23 height 23
type input "October, 14 2025 13:52"
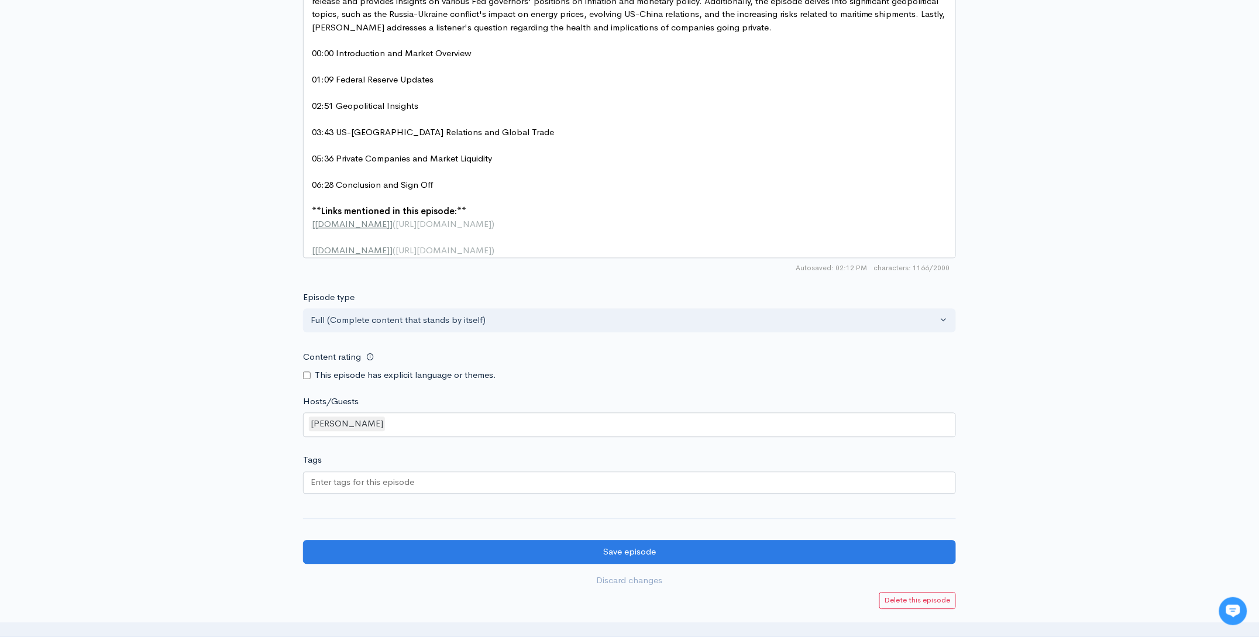
scroll to position [947, 0]
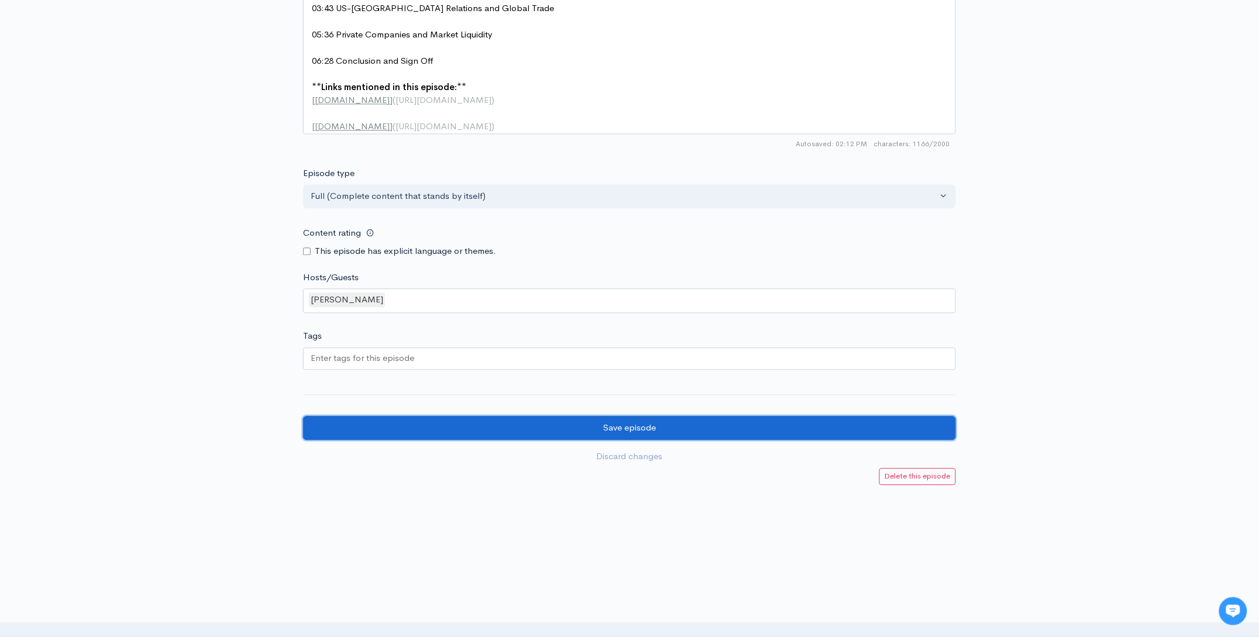
click at [608, 436] on input "Save episode" at bounding box center [629, 428] width 653 height 24
click at [710, 425] on input "Save episode" at bounding box center [629, 428] width 653 height 24
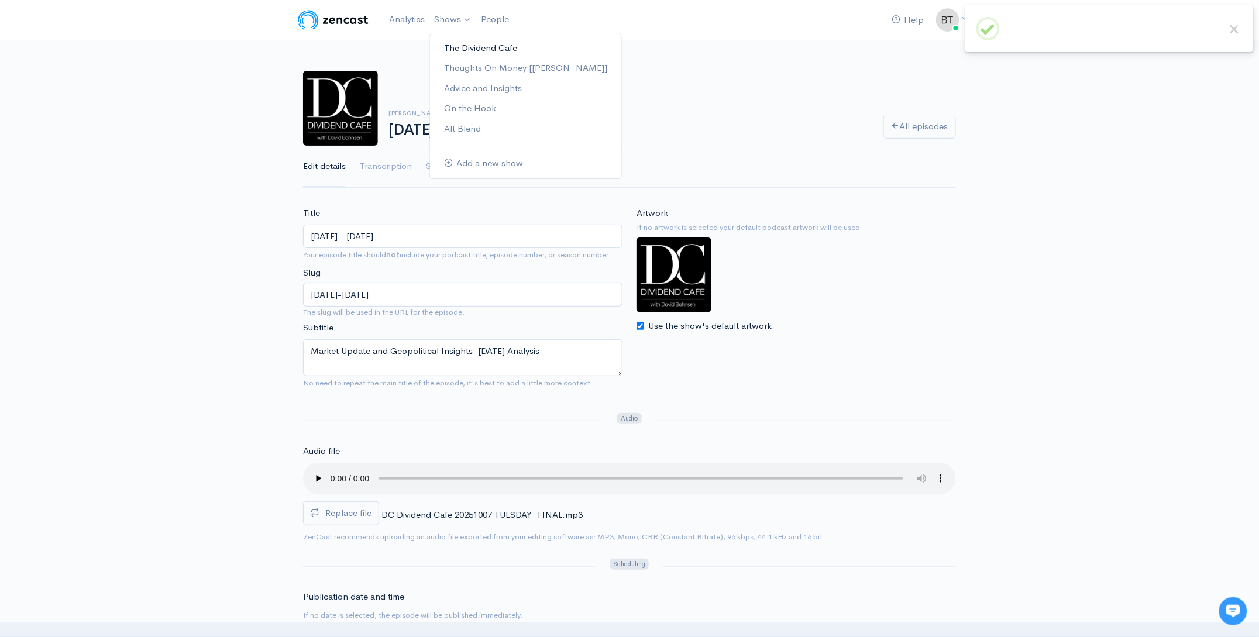
click at [470, 45] on link "The Dividend Cafe" at bounding box center [525, 48] width 191 height 20
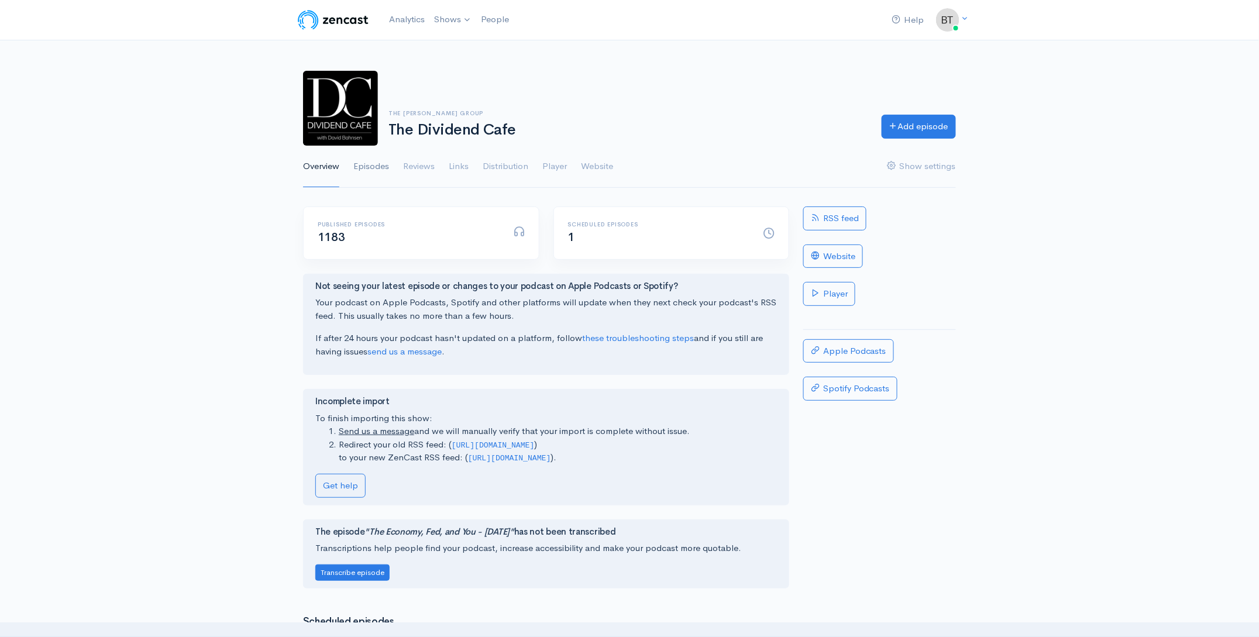
click at [378, 166] on link "Episodes" at bounding box center [371, 167] width 36 height 42
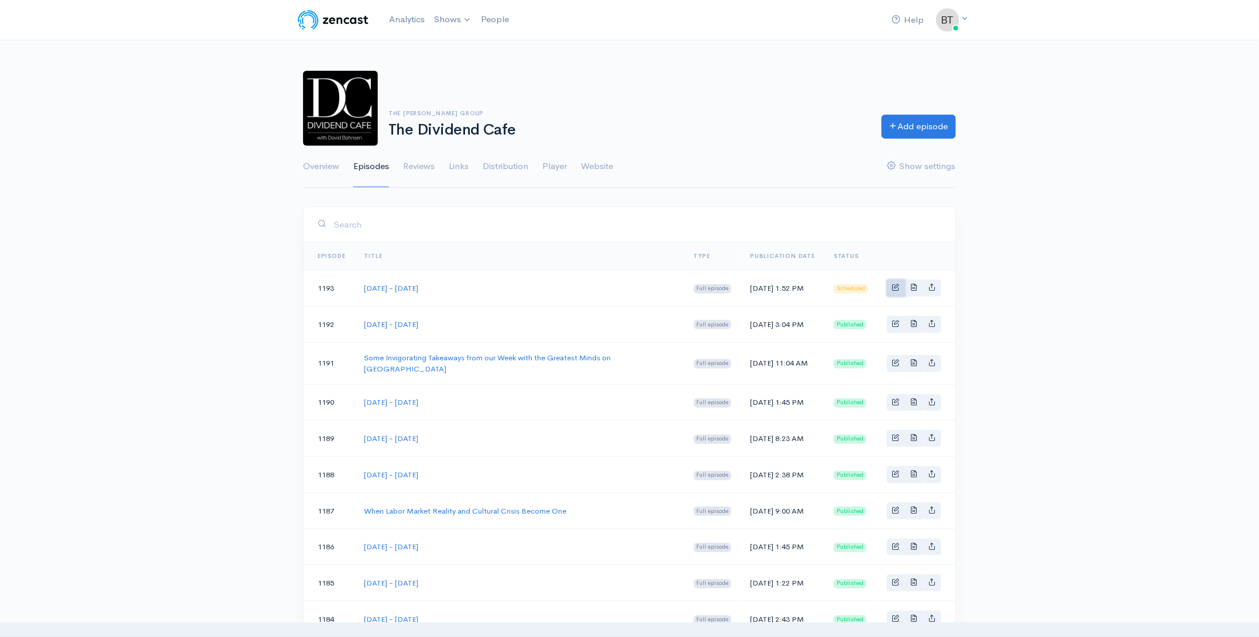
click at [890, 287] on link "Basic example" at bounding box center [896, 288] width 18 height 17
select select "9"
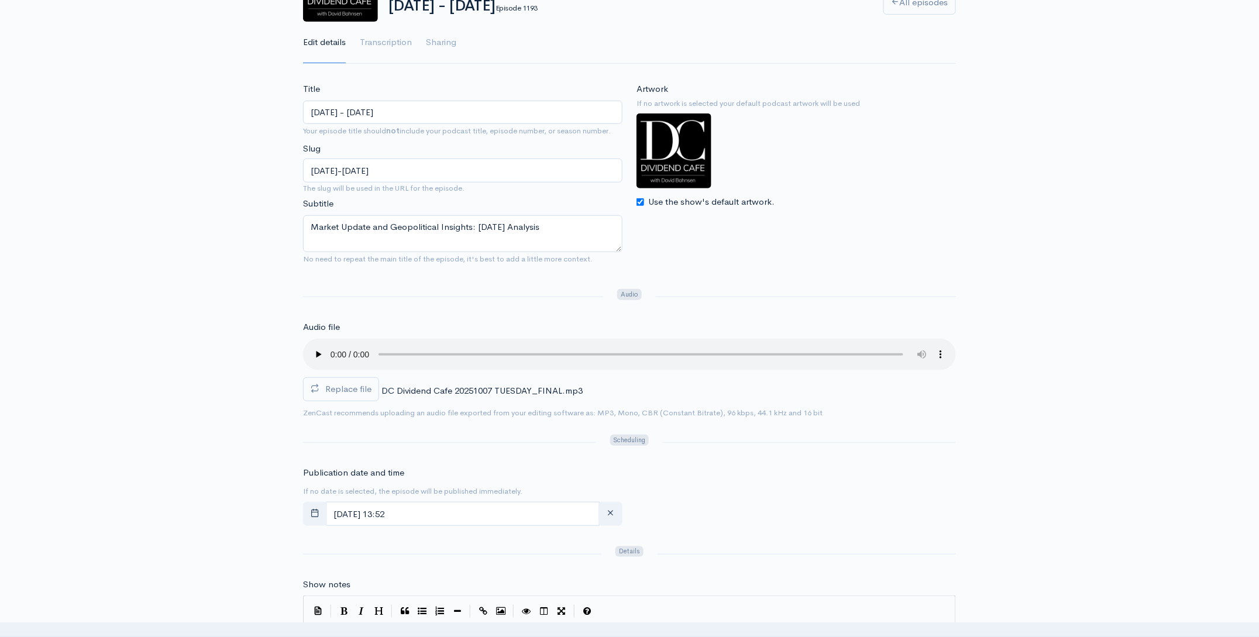
scroll to position [166, 0]
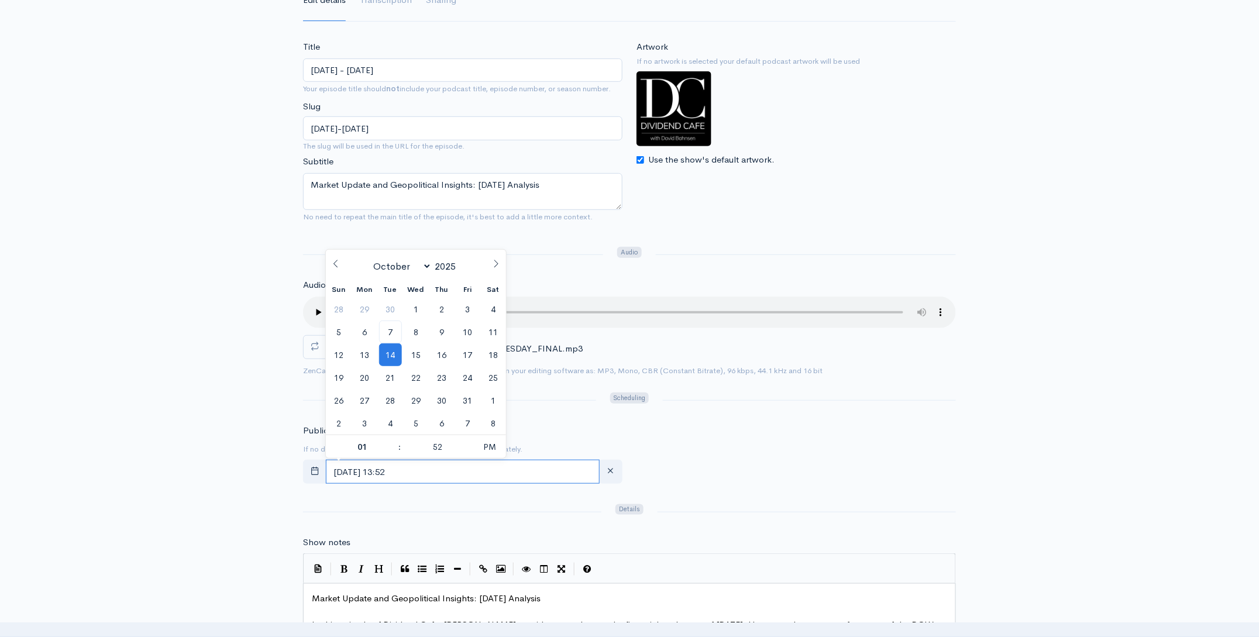
click at [454, 470] on input "[DATE] 13:52" at bounding box center [463, 472] width 274 height 24
click at [391, 331] on span "7" at bounding box center [390, 332] width 23 height 23
type input "[DATE] 13:52"
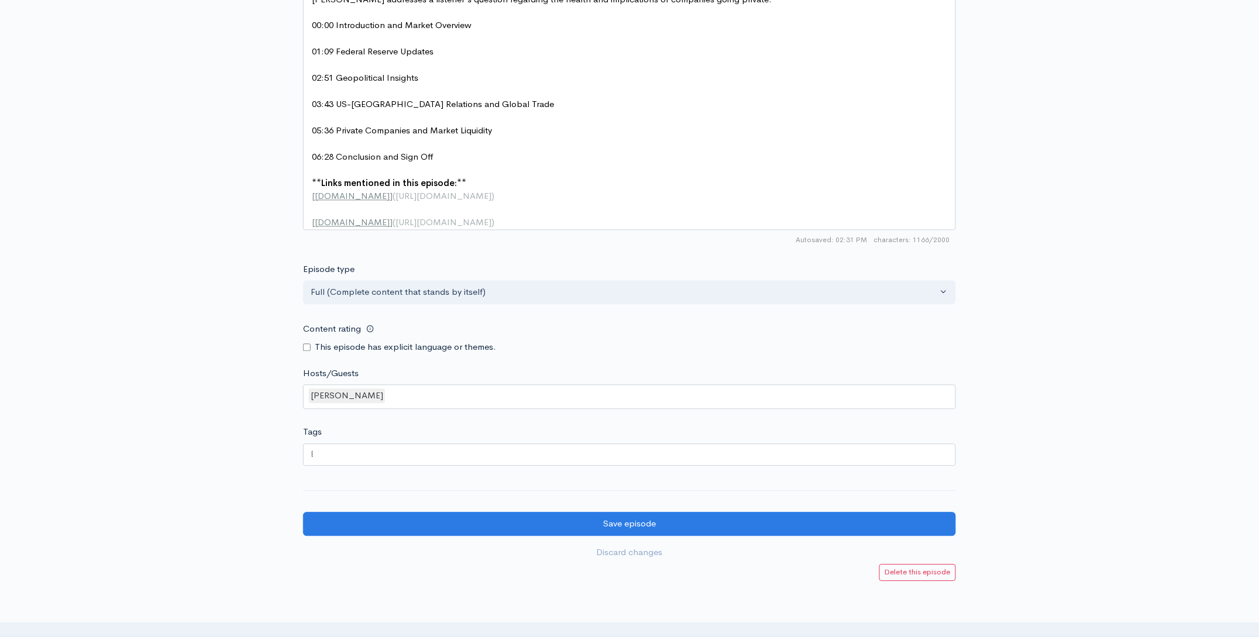
scroll to position [947, 0]
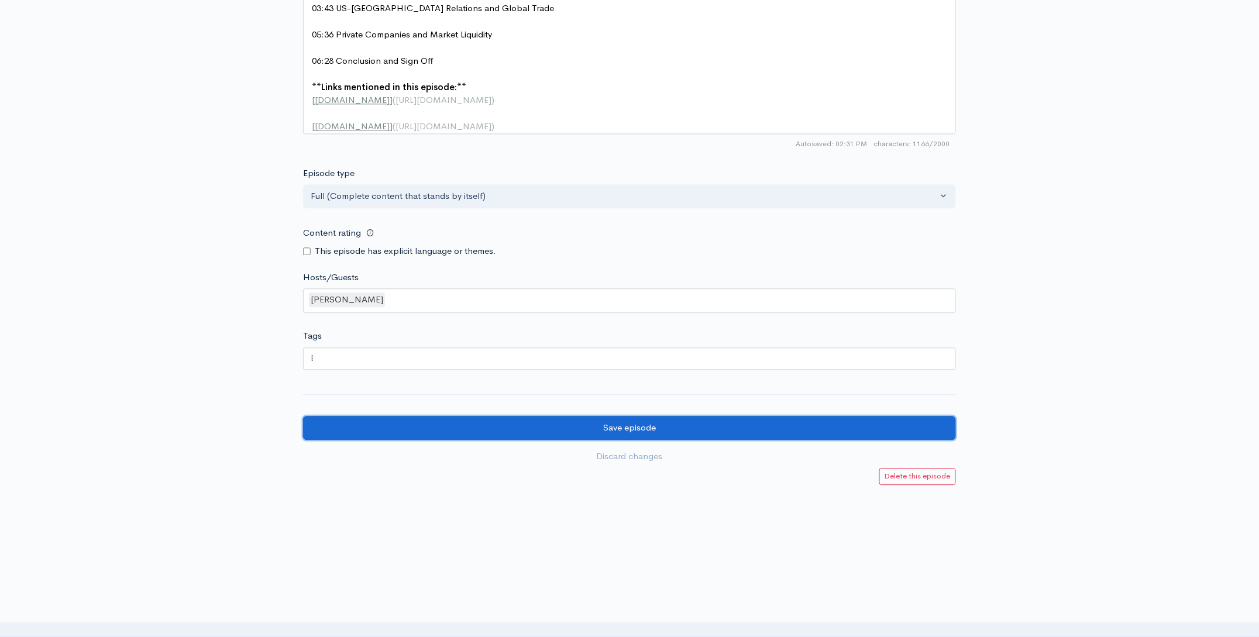
click at [694, 430] on input "Save episode" at bounding box center [629, 428] width 653 height 24
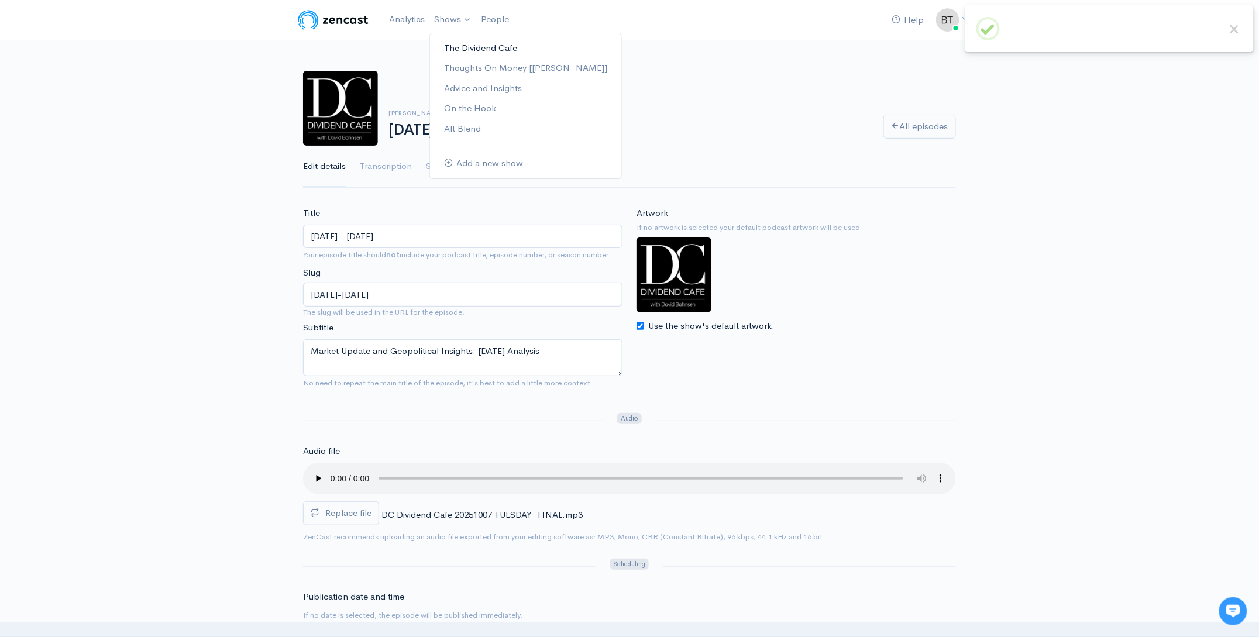
click at [462, 48] on link "The Dividend Cafe" at bounding box center [525, 48] width 191 height 20
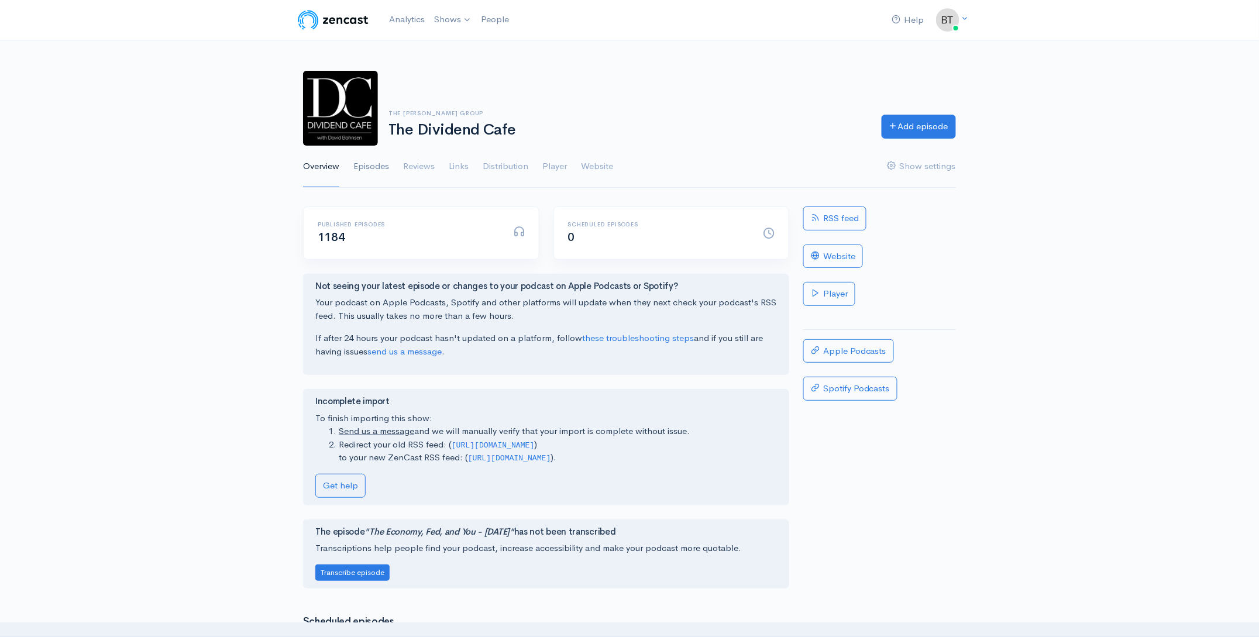
click at [367, 167] on link "Episodes" at bounding box center [371, 167] width 36 height 42
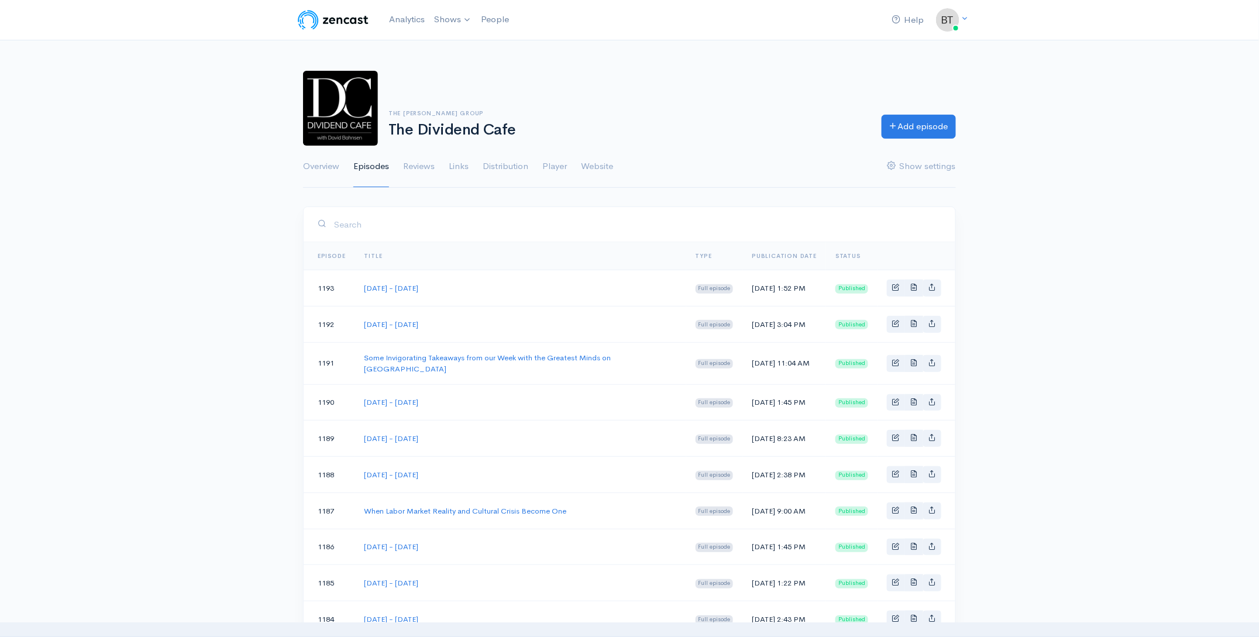
drag, startPoint x: 1126, startPoint y: 249, endPoint x: 1107, endPoint y: 188, distance: 63.5
click at [1126, 247] on div "Help Notifications View all Your profile Team settings The [PERSON_NAME] Group …" at bounding box center [629, 639] width 1259 height 1279
